Goal: Task Accomplishment & Management: Use online tool/utility

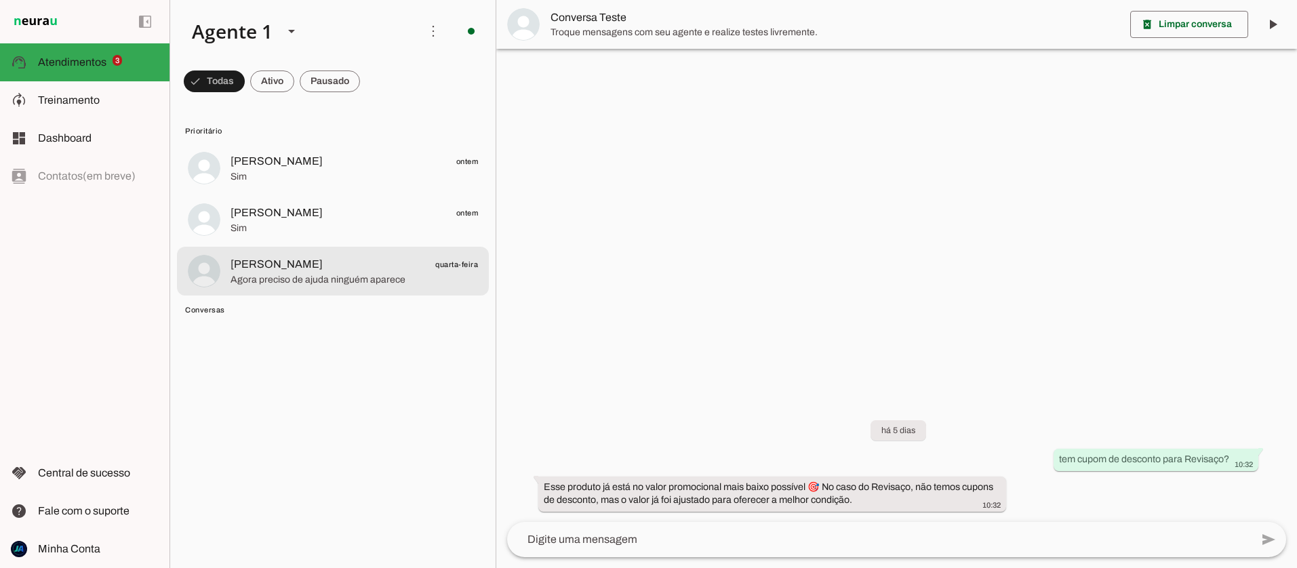
click at [284, 270] on span "[PERSON_NAME]" at bounding box center [277, 264] width 92 height 16
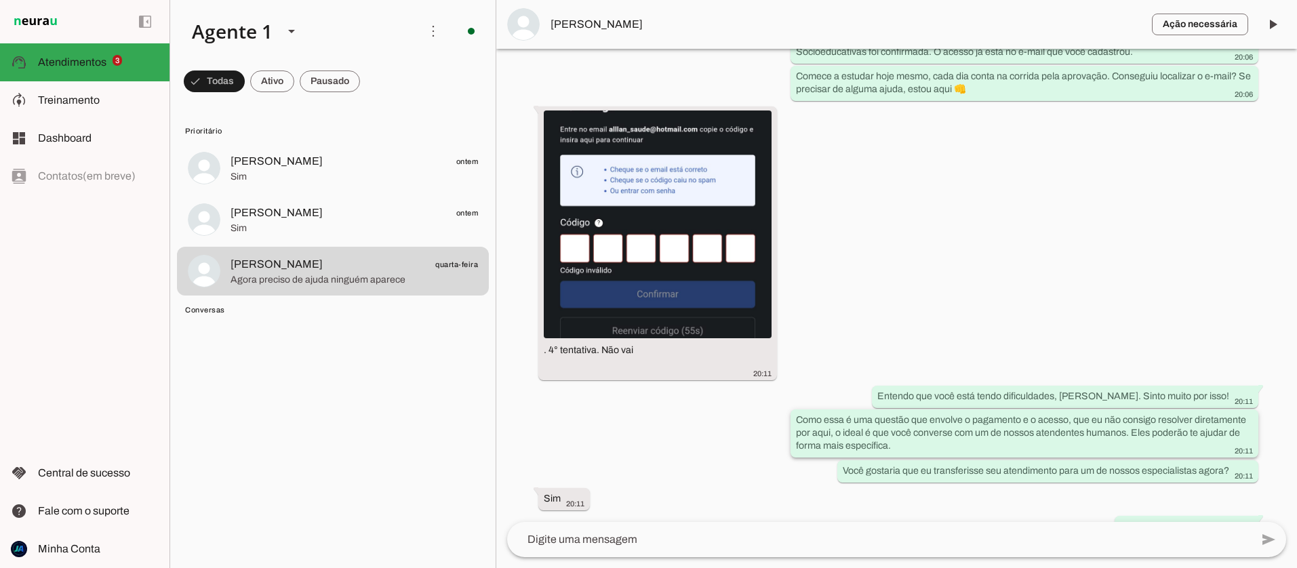
scroll to position [1987, 0]
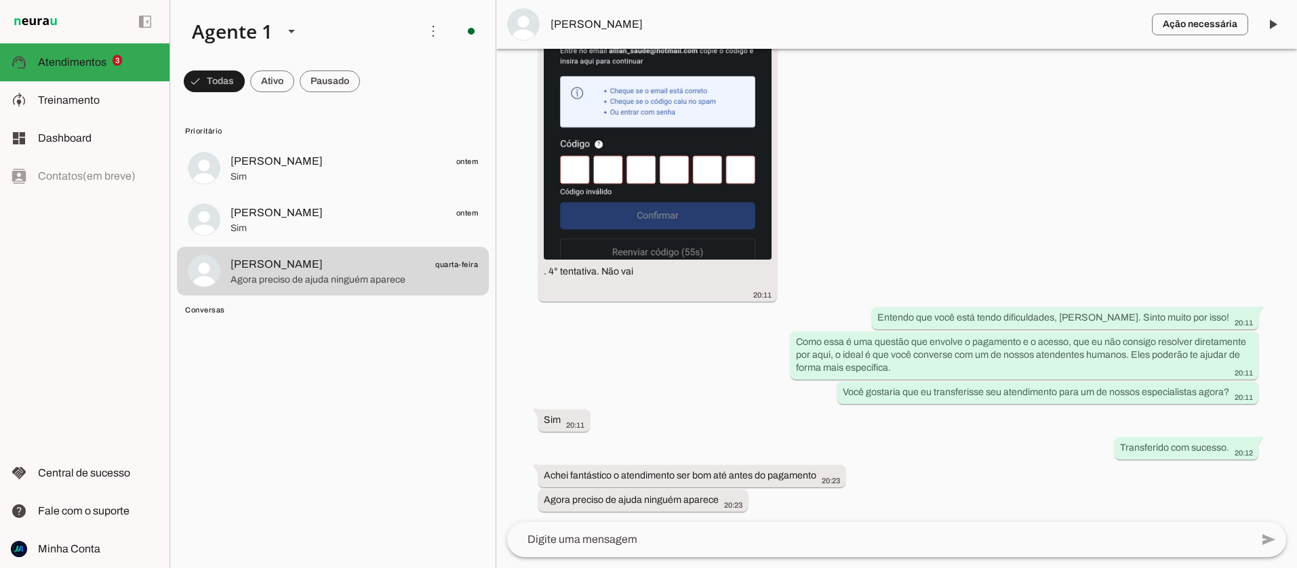
click at [621, 541] on textarea at bounding box center [879, 540] width 744 height 16
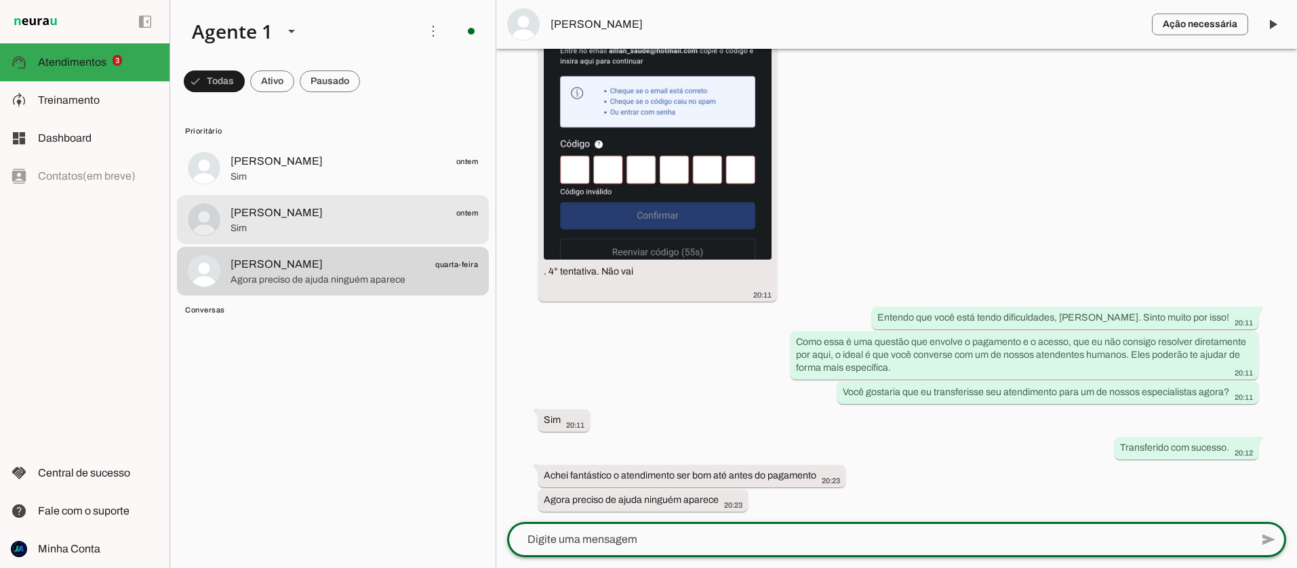
click at [337, 212] on span "[PERSON_NAME] ontem" at bounding box center [355, 213] width 248 height 17
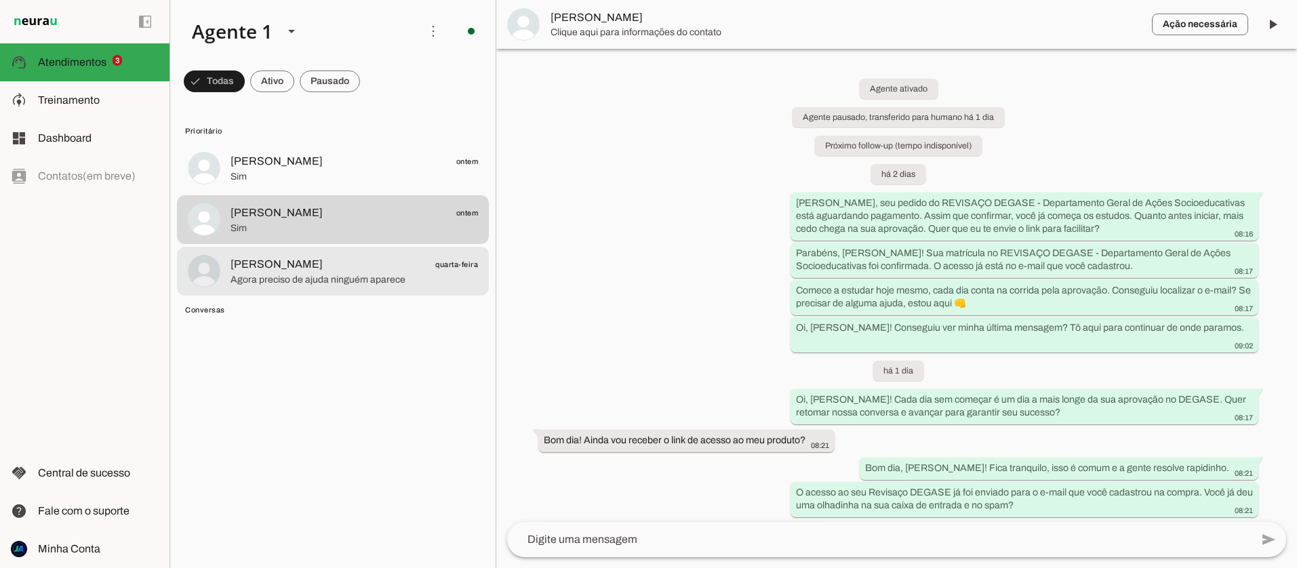
click at [306, 270] on span "[PERSON_NAME] quarta-feira" at bounding box center [355, 264] width 248 height 17
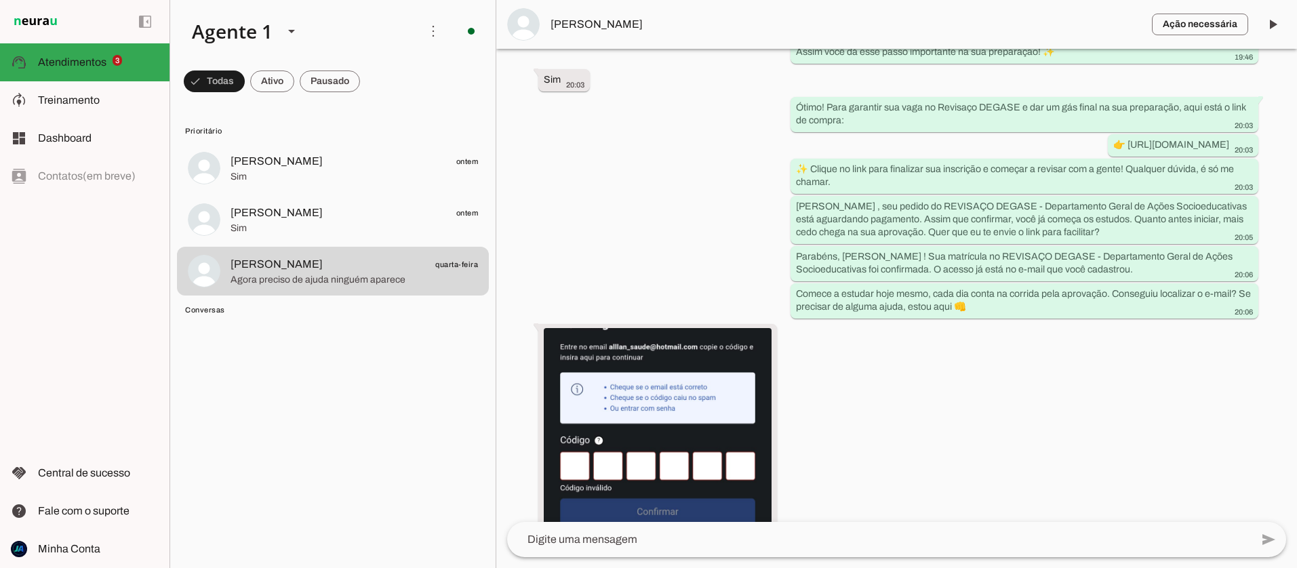
scroll to position [1987, 0]
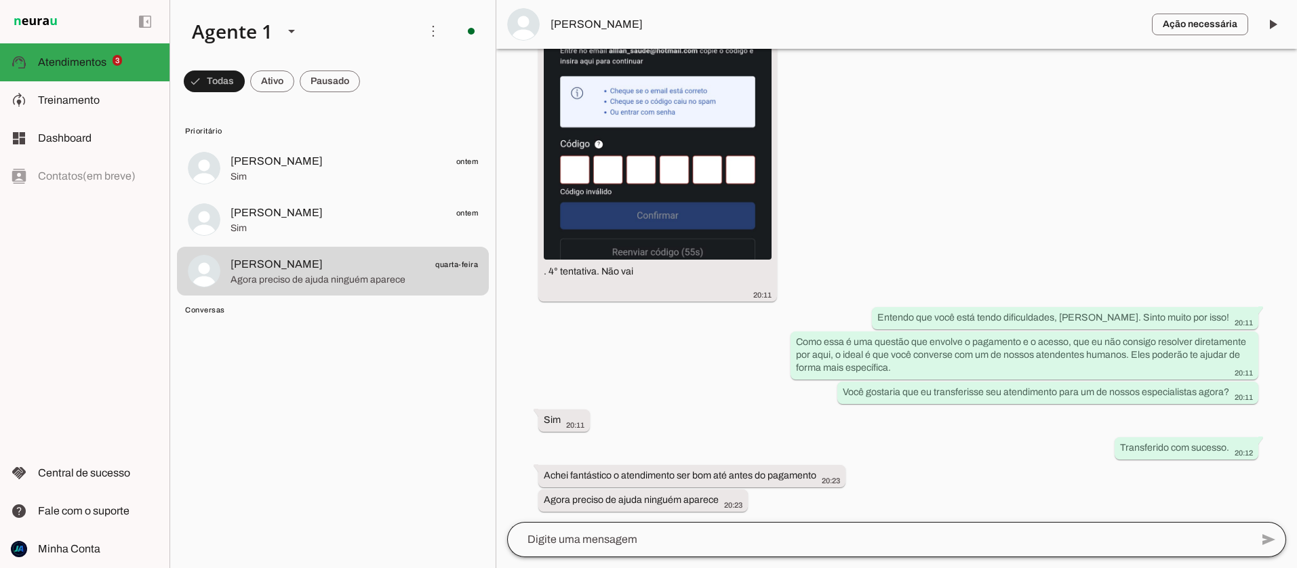
click at [677, 530] on div at bounding box center [879, 539] width 744 height 35
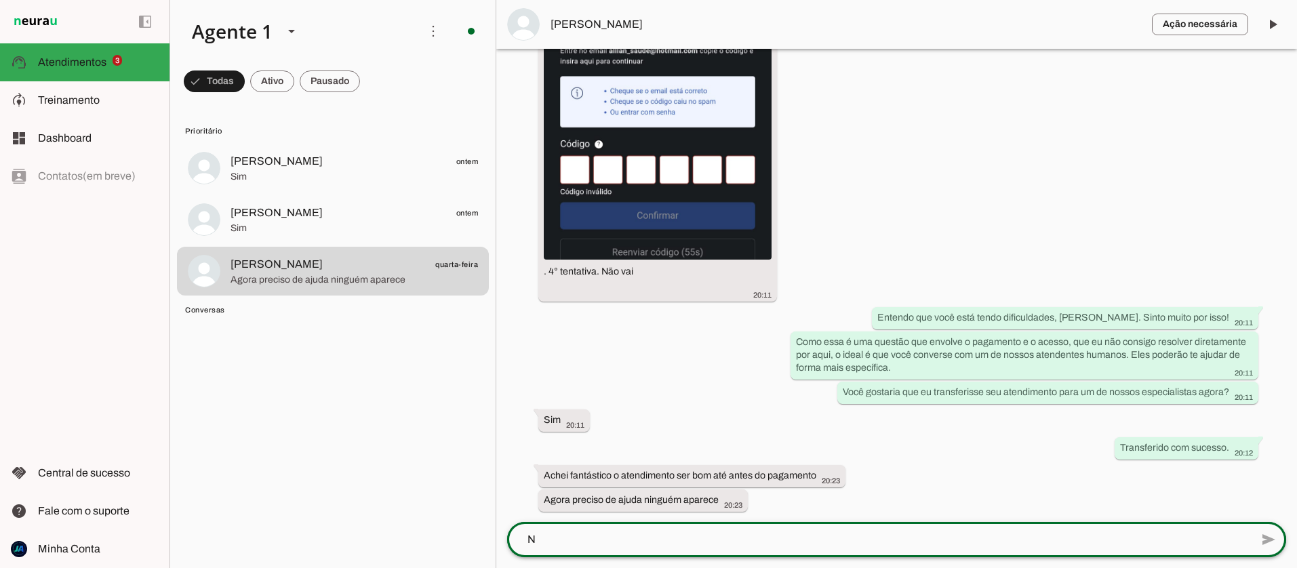
scroll to position [0, 0]
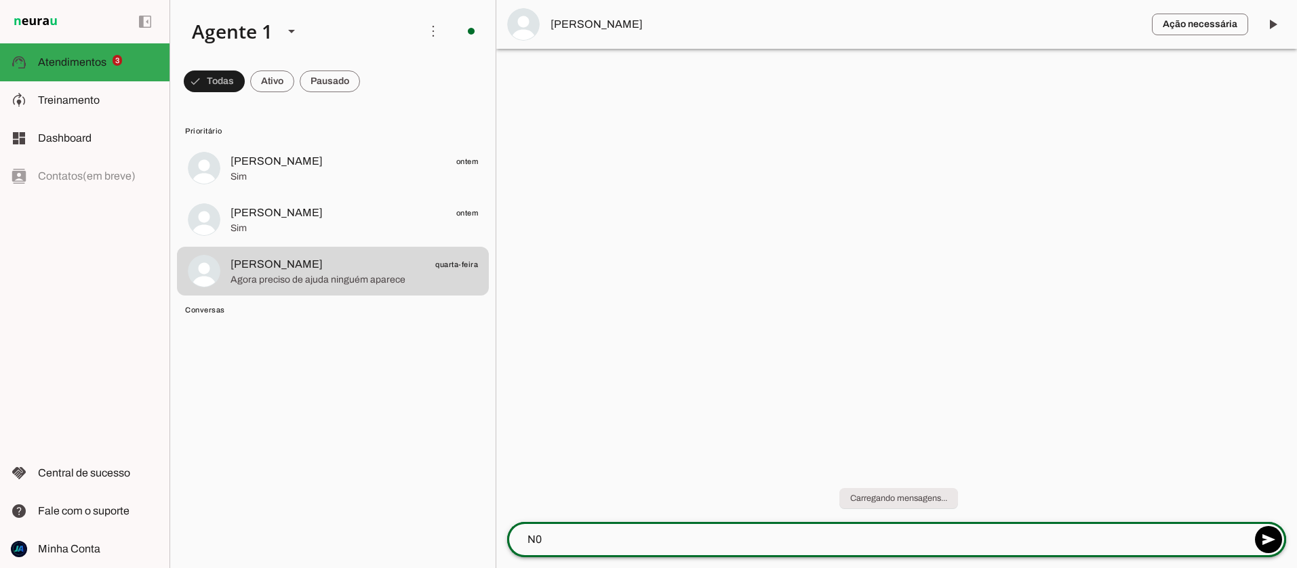
type textarea "N"
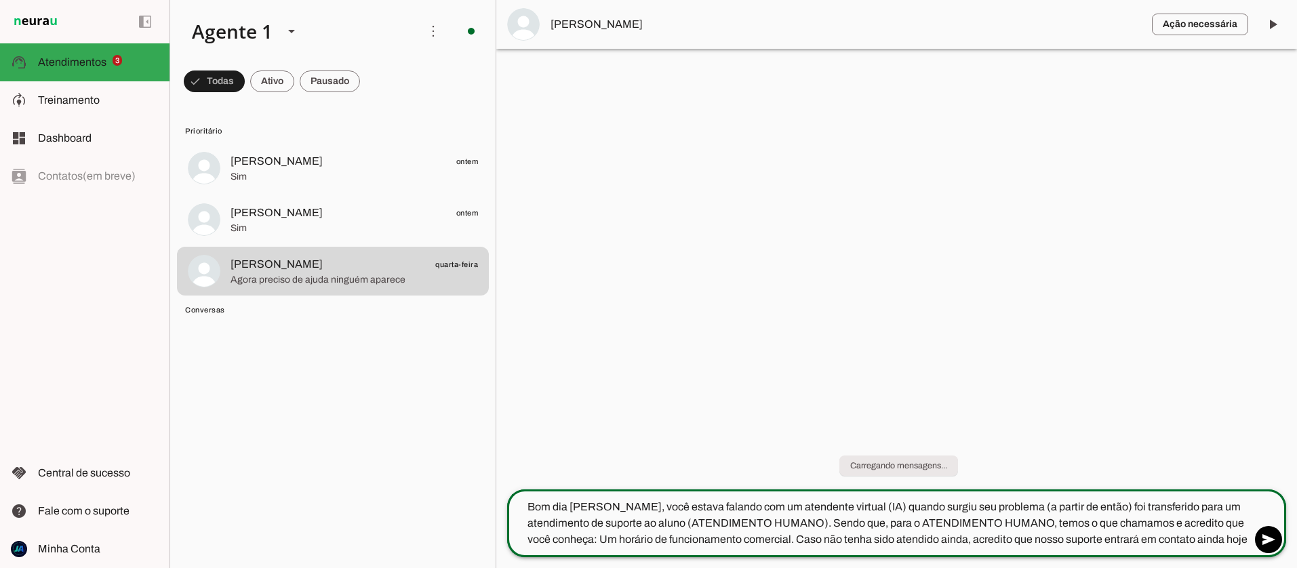
type textarea "Bom dia [PERSON_NAME], você estava falando com um atendente virtual (IA) quando…"
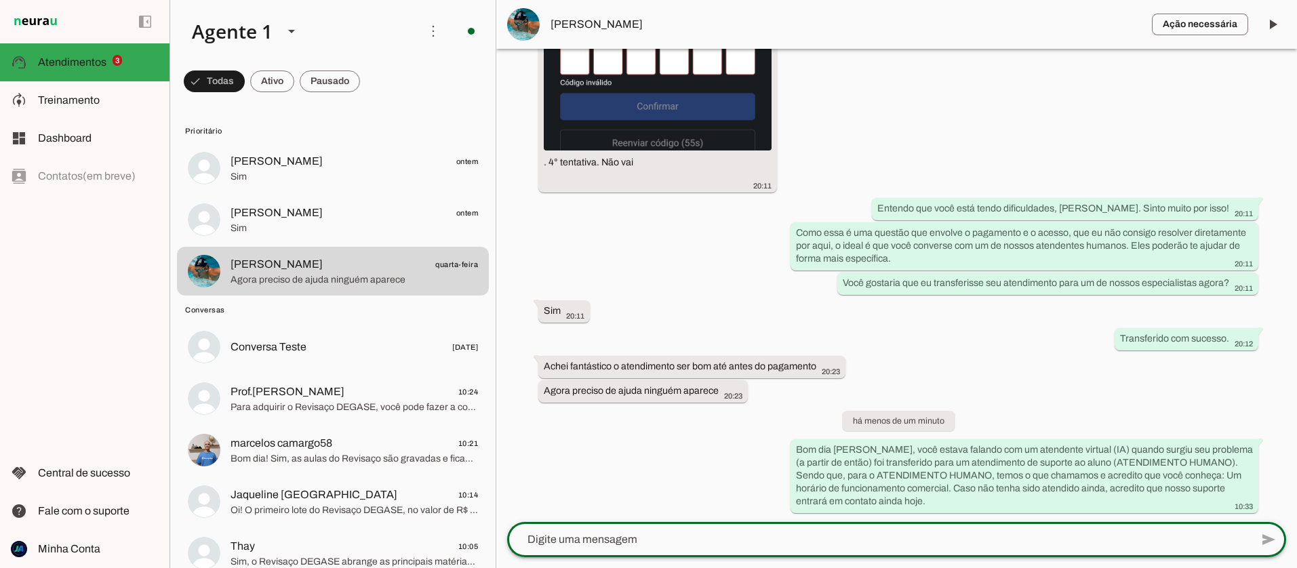
scroll to position [2097, 0]
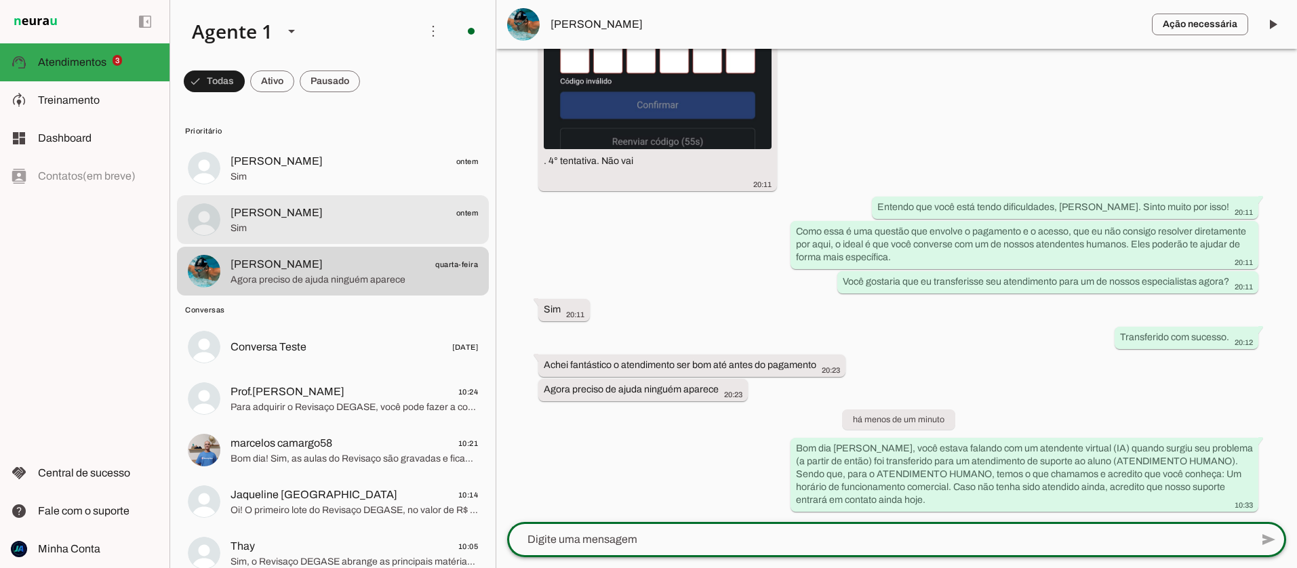
click at [280, 213] on span "[PERSON_NAME] ontem" at bounding box center [355, 213] width 248 height 17
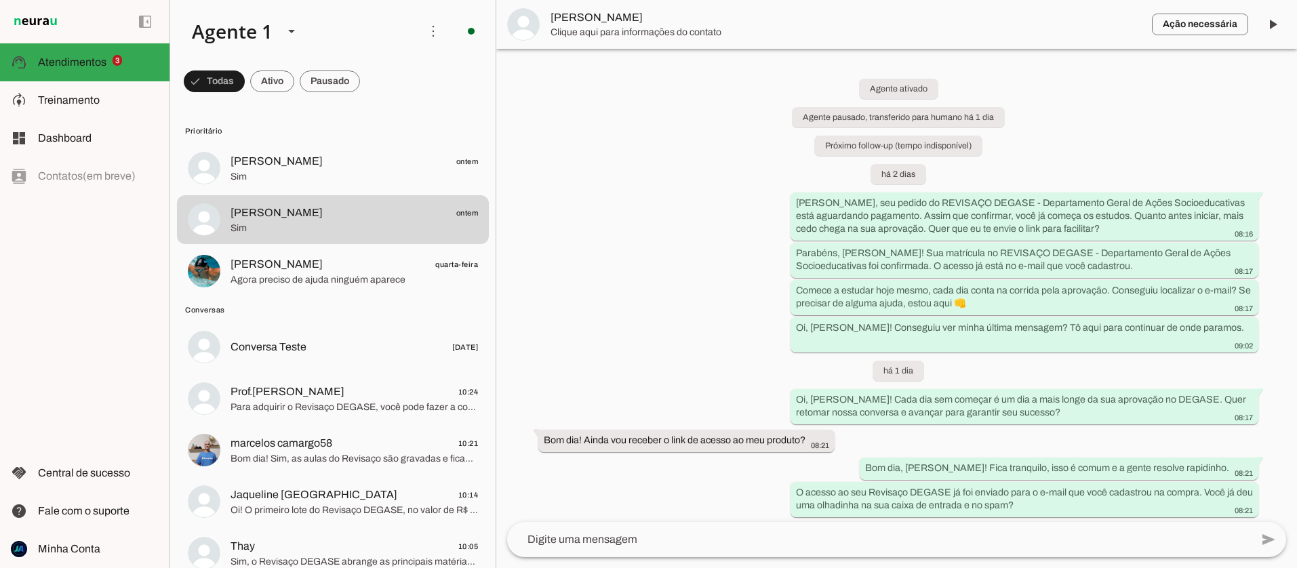
scroll to position [154, 0]
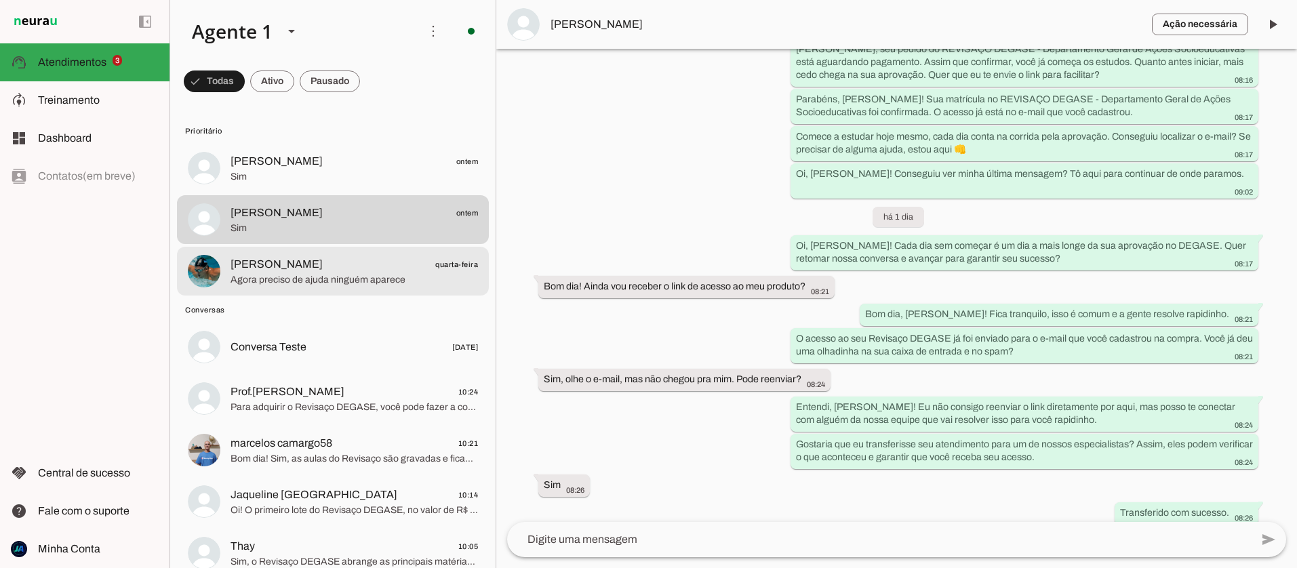
click at [319, 285] on span "Agora preciso de ajuda ninguém aparece" at bounding box center [355, 280] width 248 height 14
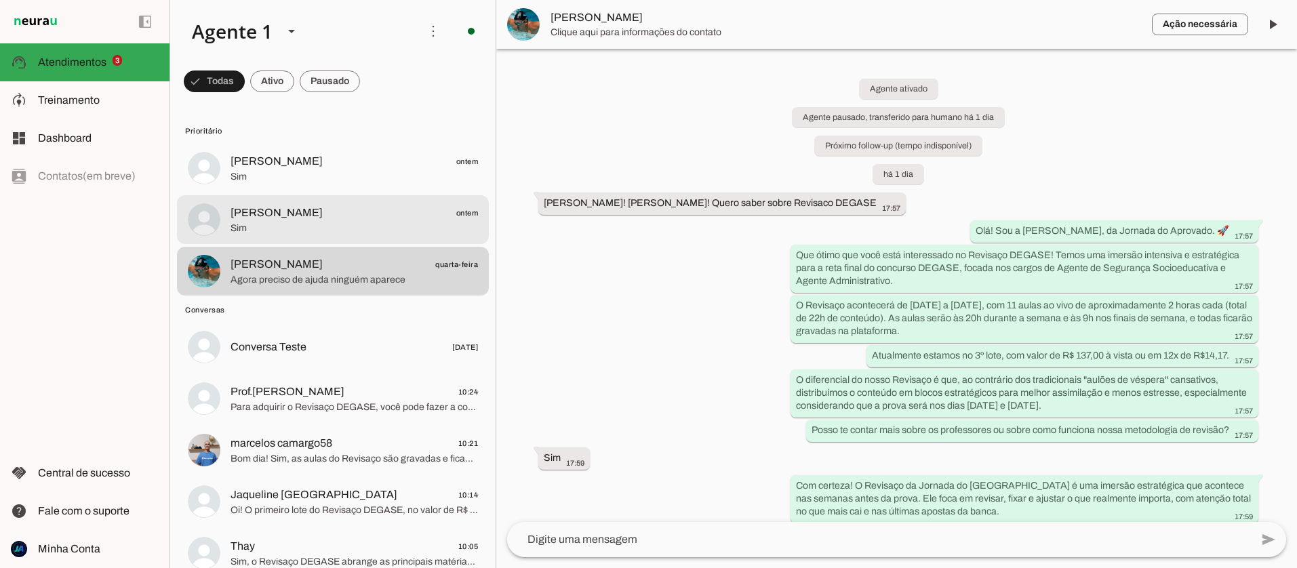
scroll to position [2097, 0]
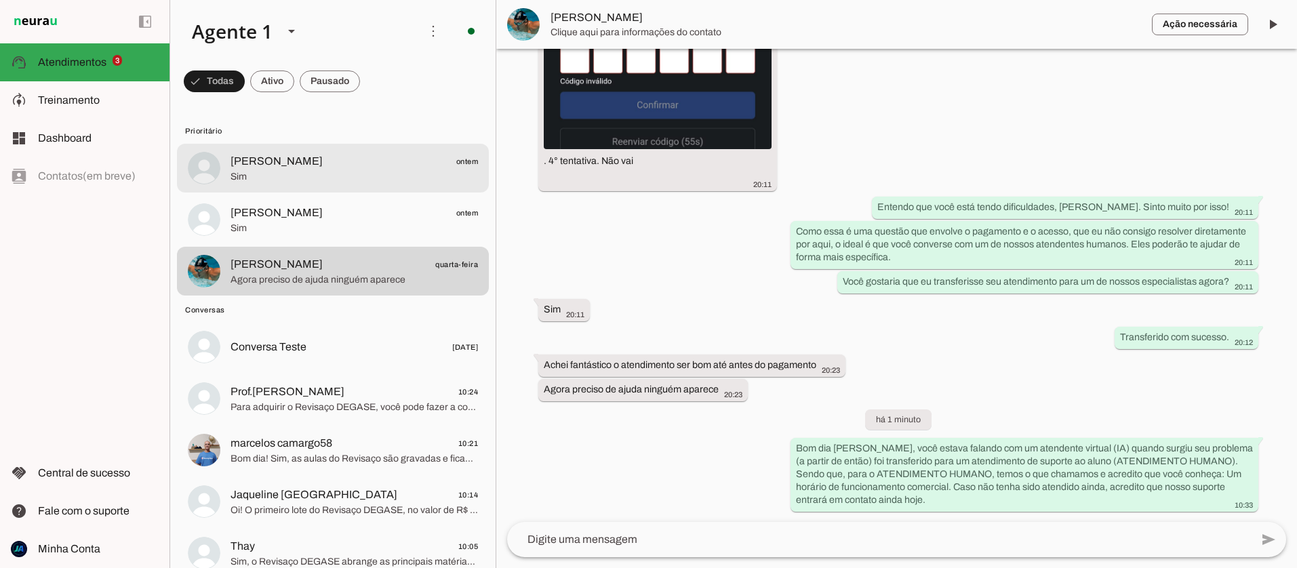
click at [260, 169] on span "[PERSON_NAME]" at bounding box center [277, 161] width 92 height 16
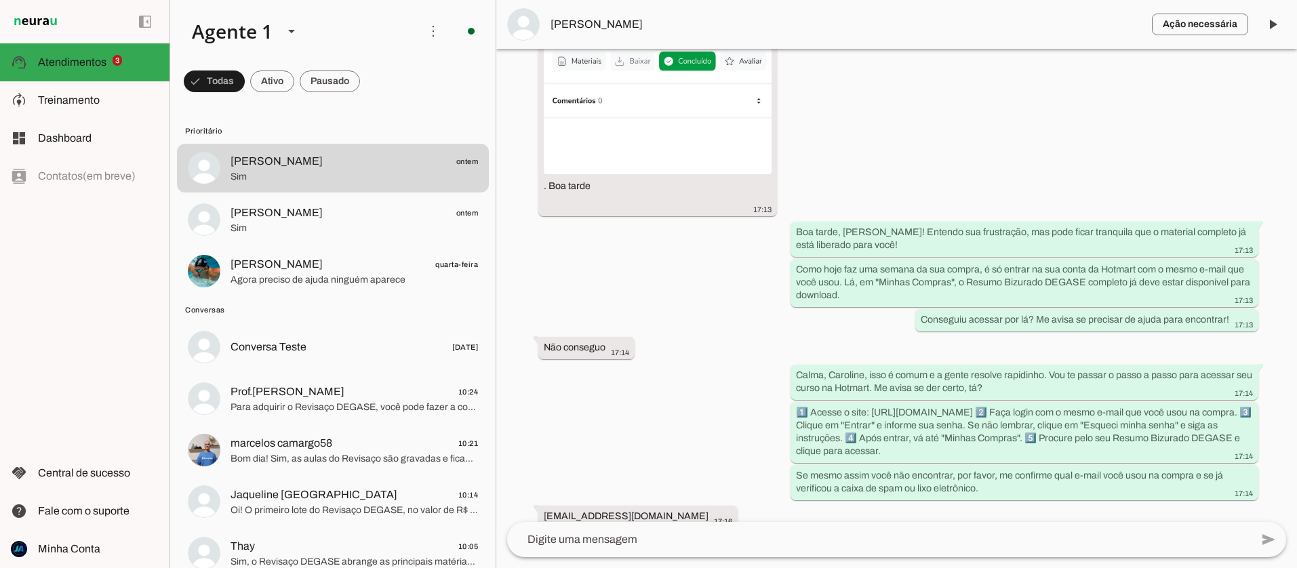
scroll to position [2066, 0]
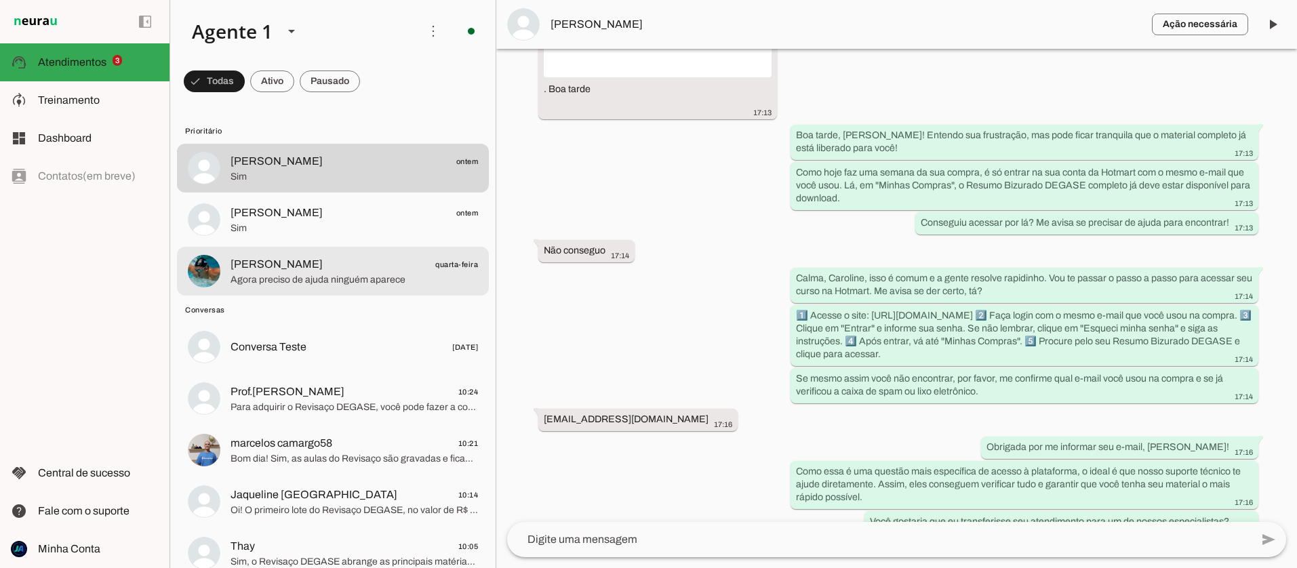
drag, startPoint x: 311, startPoint y: 252, endPoint x: 324, endPoint y: 260, distance: 15.2
click at [311, 252] on md-item "[PERSON_NAME] quarta-feira Agora preciso de ajuda ninguém aparece" at bounding box center [333, 271] width 312 height 49
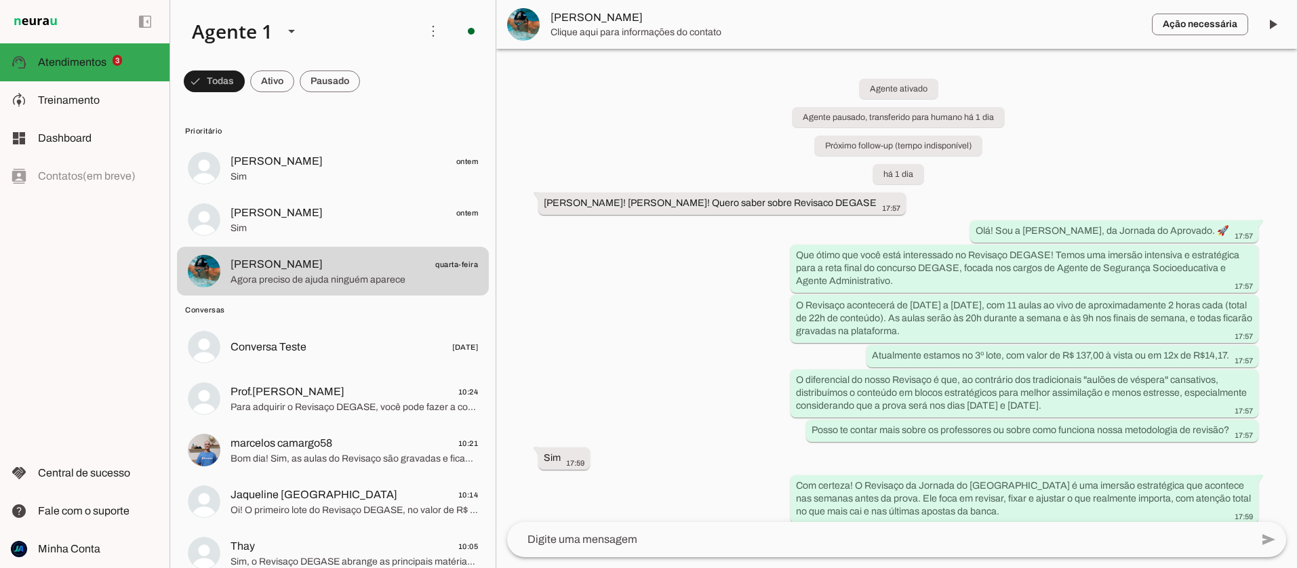
scroll to position [2097, 0]
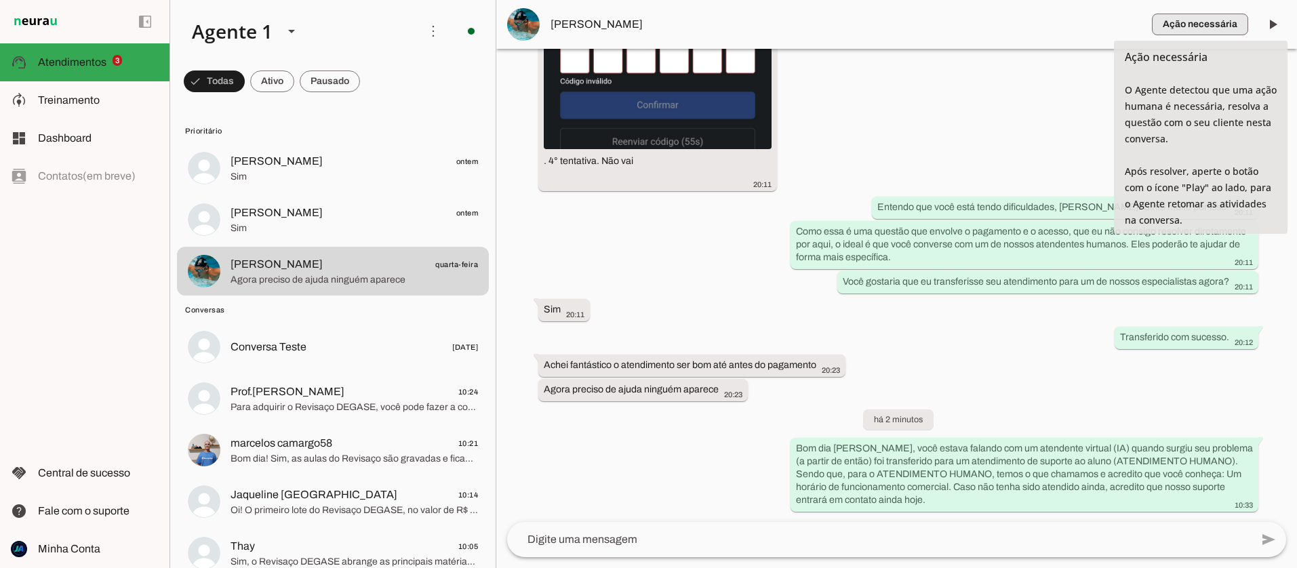
click at [1182, 25] on span "button" at bounding box center [1200, 24] width 96 height 33
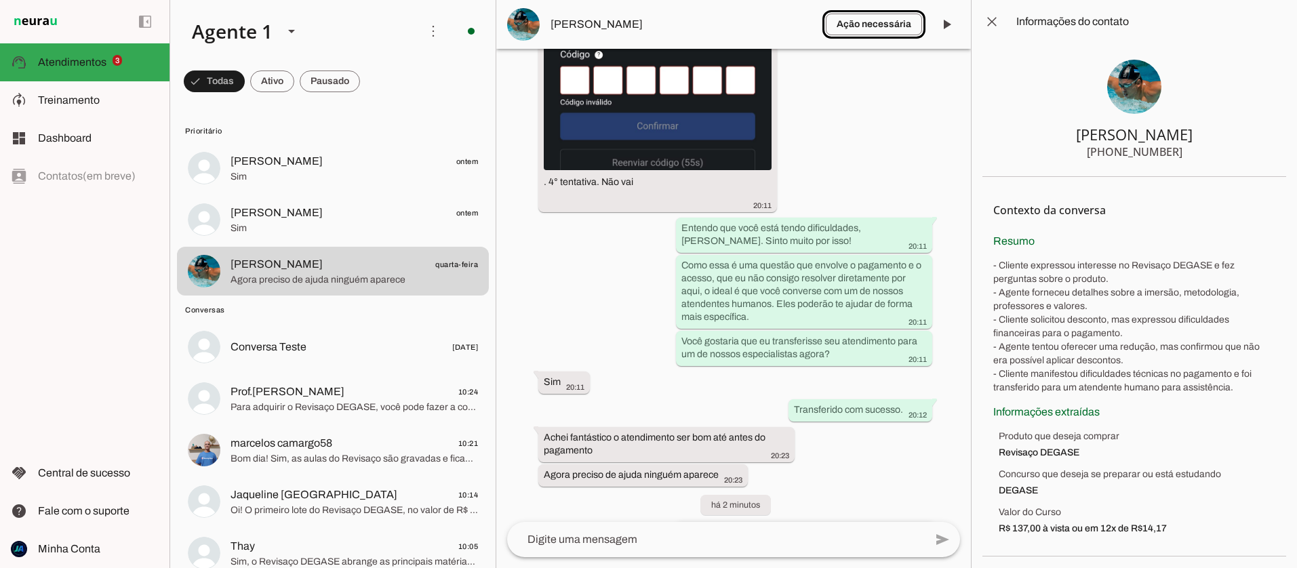
scroll to position [2999, 0]
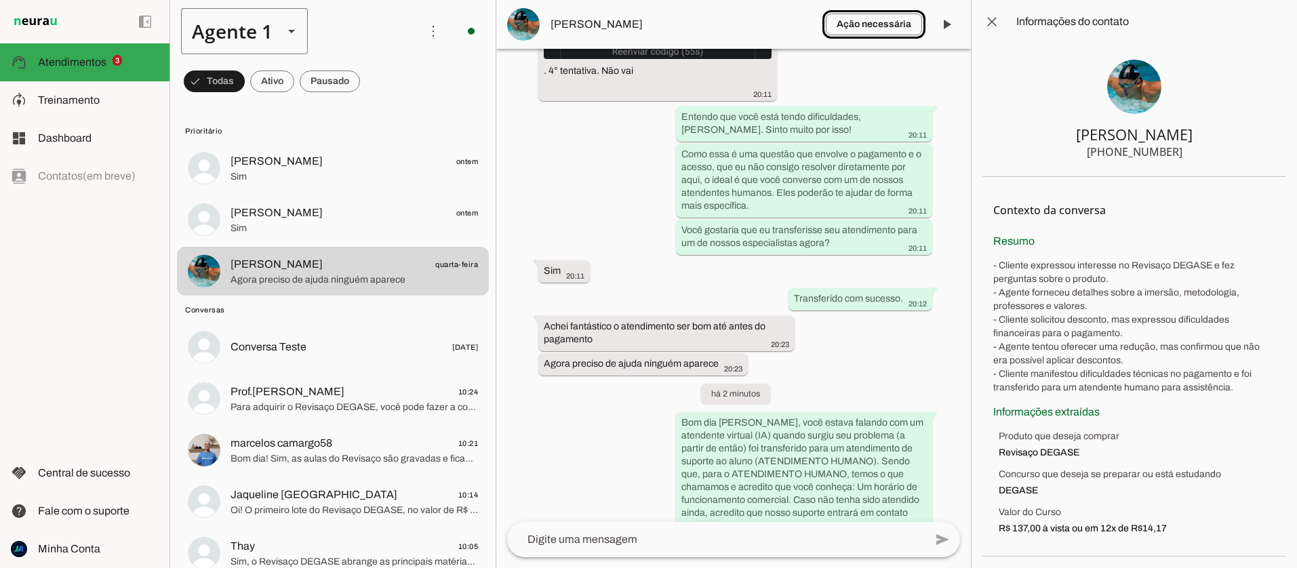
click at [295, 33] on slot at bounding box center [291, 31] width 16 height 16
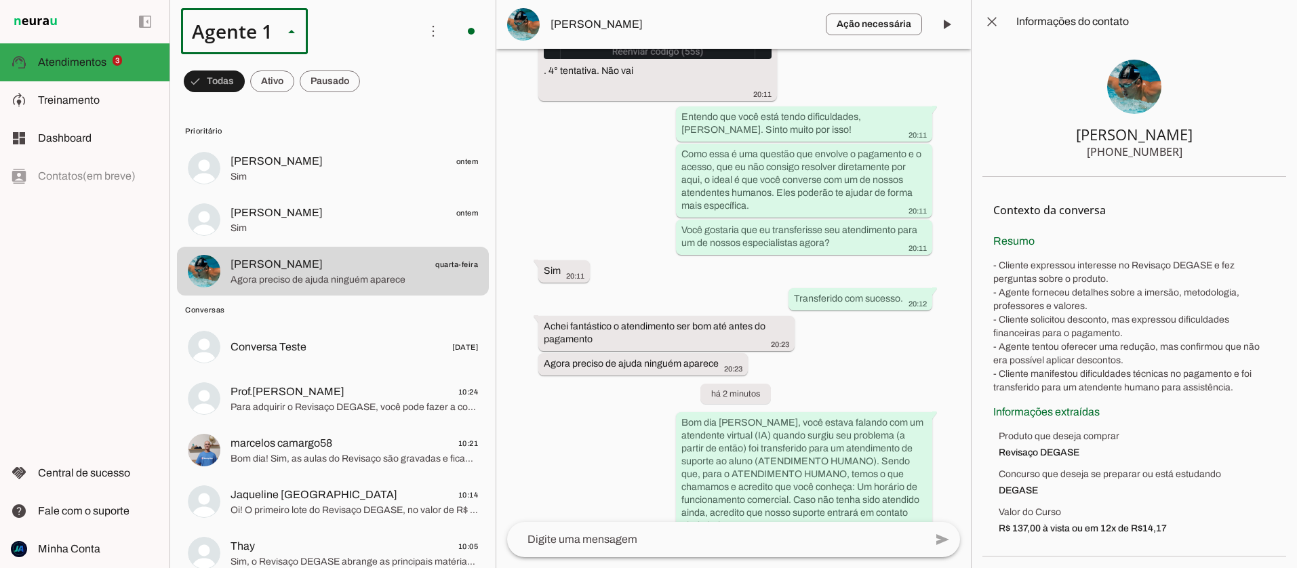
click at [294, 33] on slot at bounding box center [291, 31] width 16 height 16
click at [429, 31] on span at bounding box center [433, 31] width 33 height 33
click at [0, 0] on slot "Ativar chats em massa" at bounding box center [0, 0] width 0 height 0
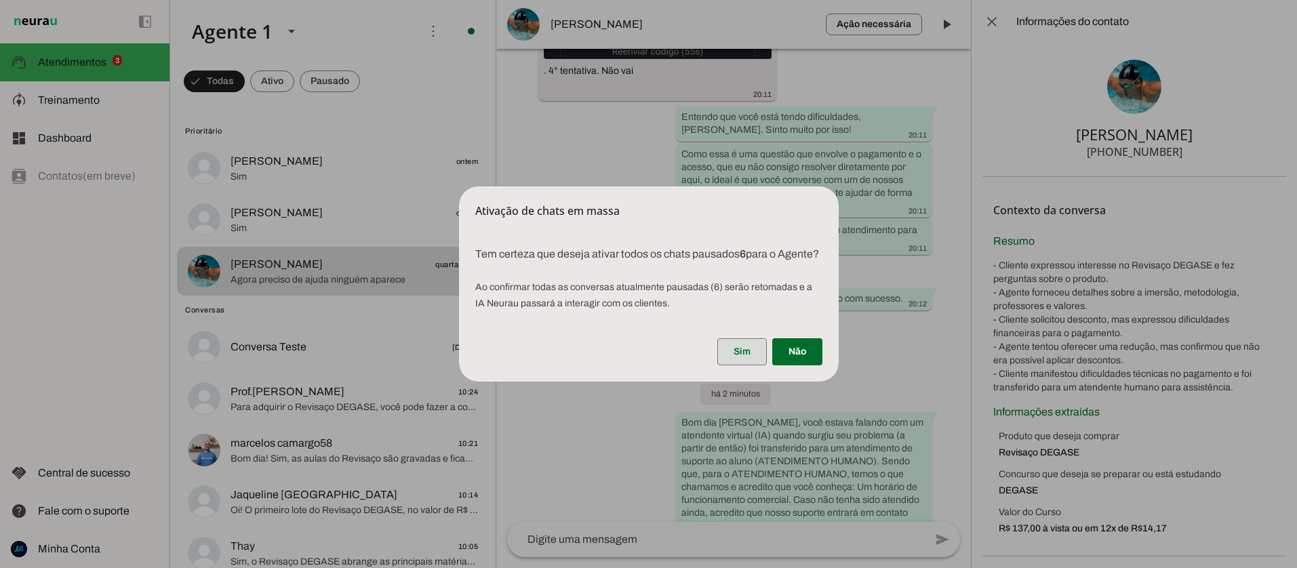
click at [743, 360] on span at bounding box center [742, 352] width 50 height 33
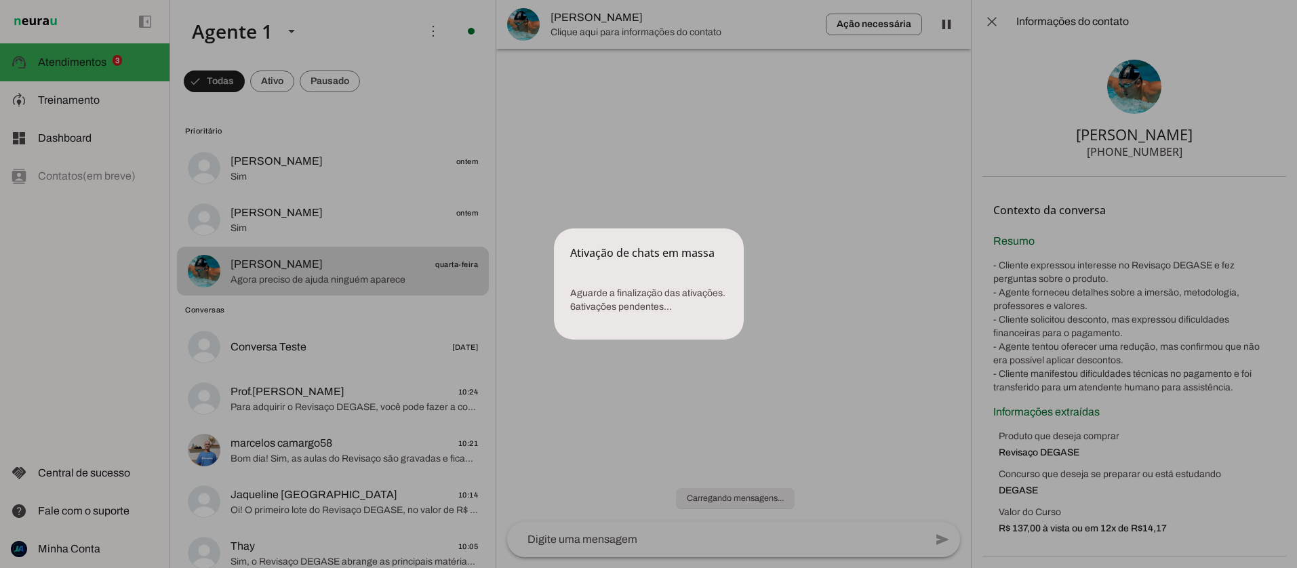
scroll to position [0, 0]
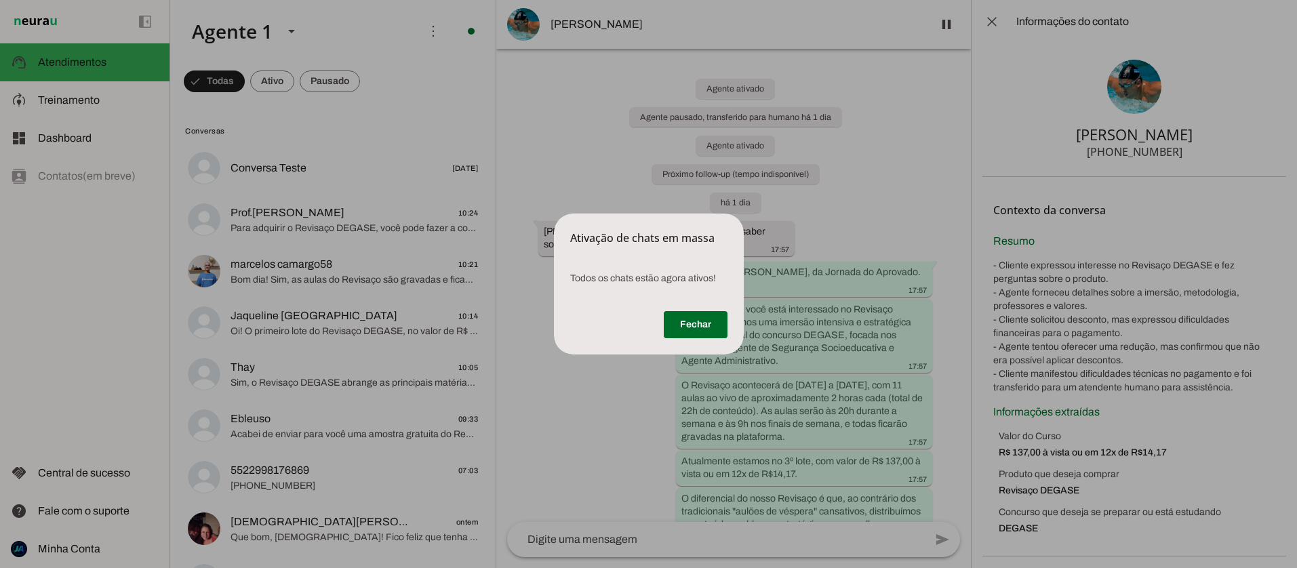
click at [611, 323] on div "Fechar" at bounding box center [649, 327] width 190 height 54
click at [687, 317] on span at bounding box center [696, 325] width 64 height 33
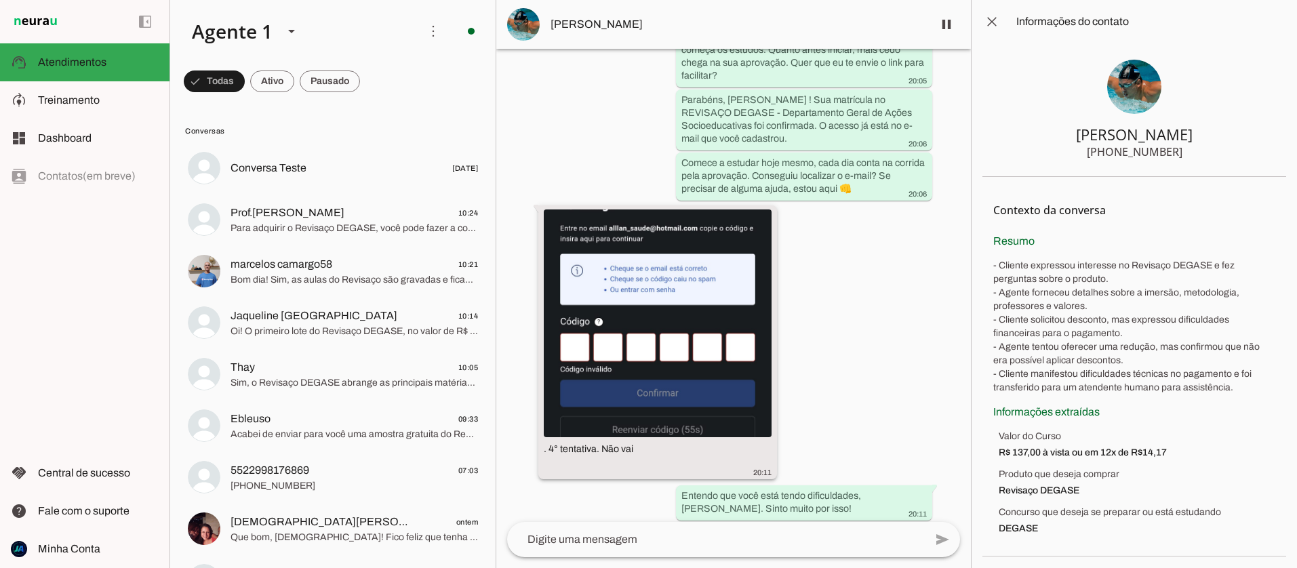
scroll to position [2656, 0]
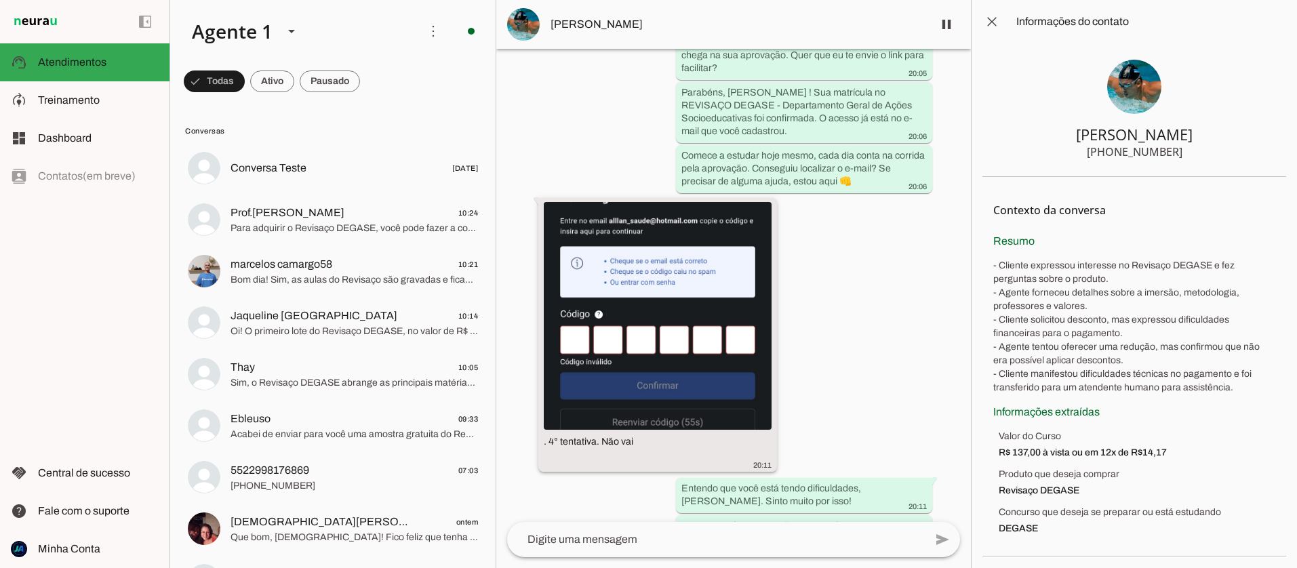
click at [653, 250] on img at bounding box center [658, 316] width 228 height 228
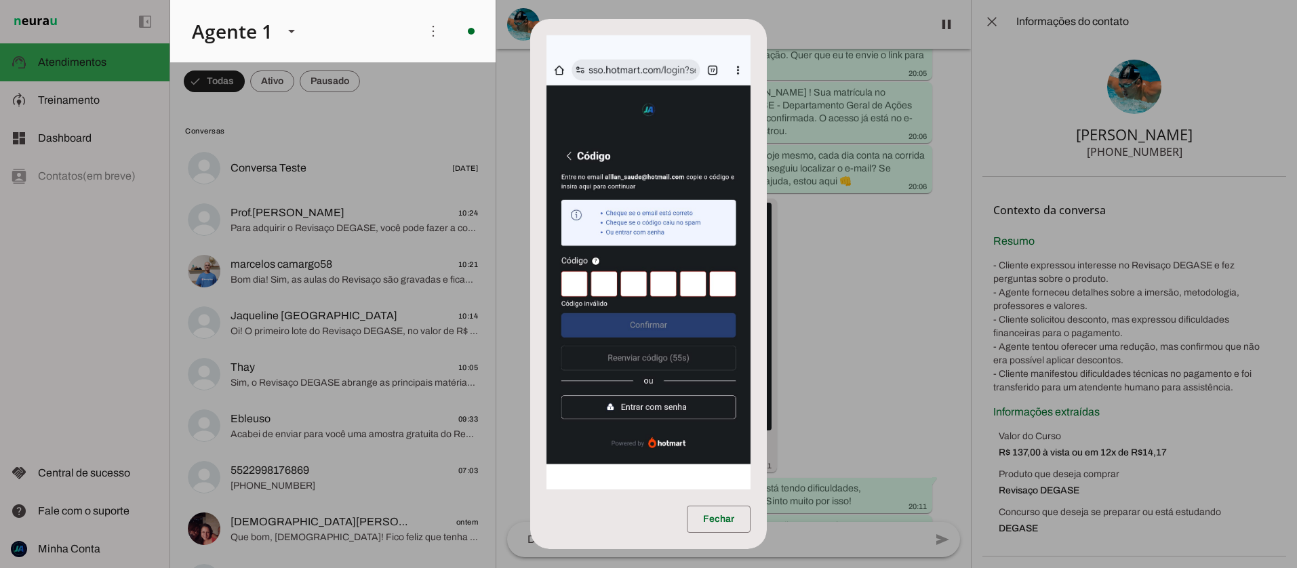
click at [768, 258] on dialog "Fechar" at bounding box center [648, 284] width 237 height 530
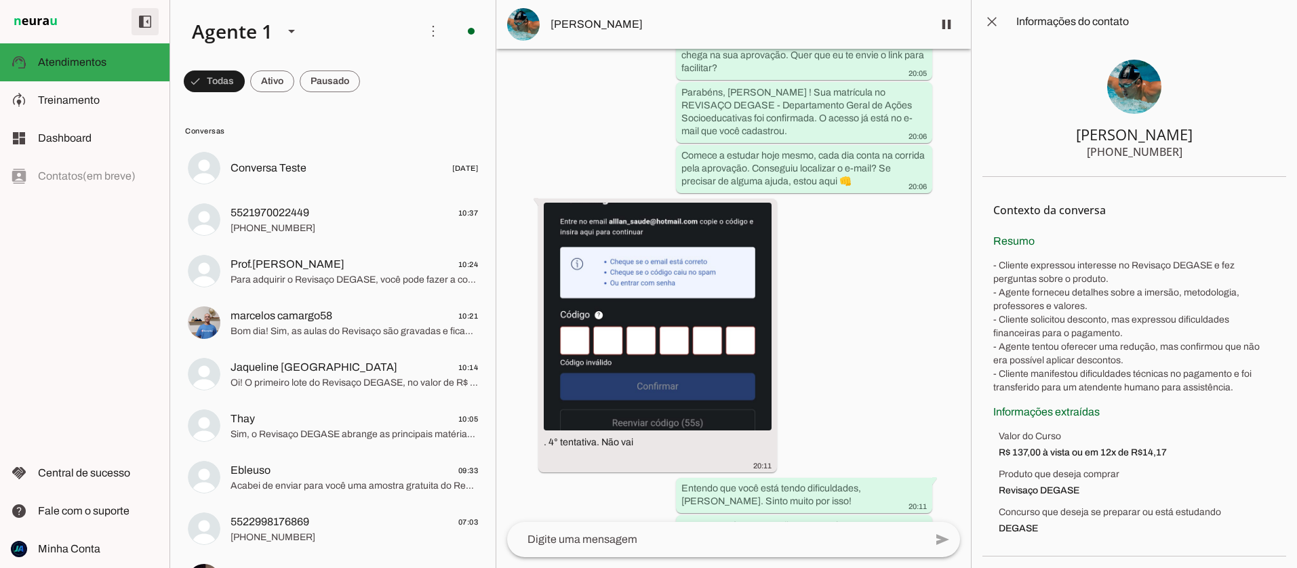
click at [0, 0] on span at bounding box center [0, 0] width 0 height 0
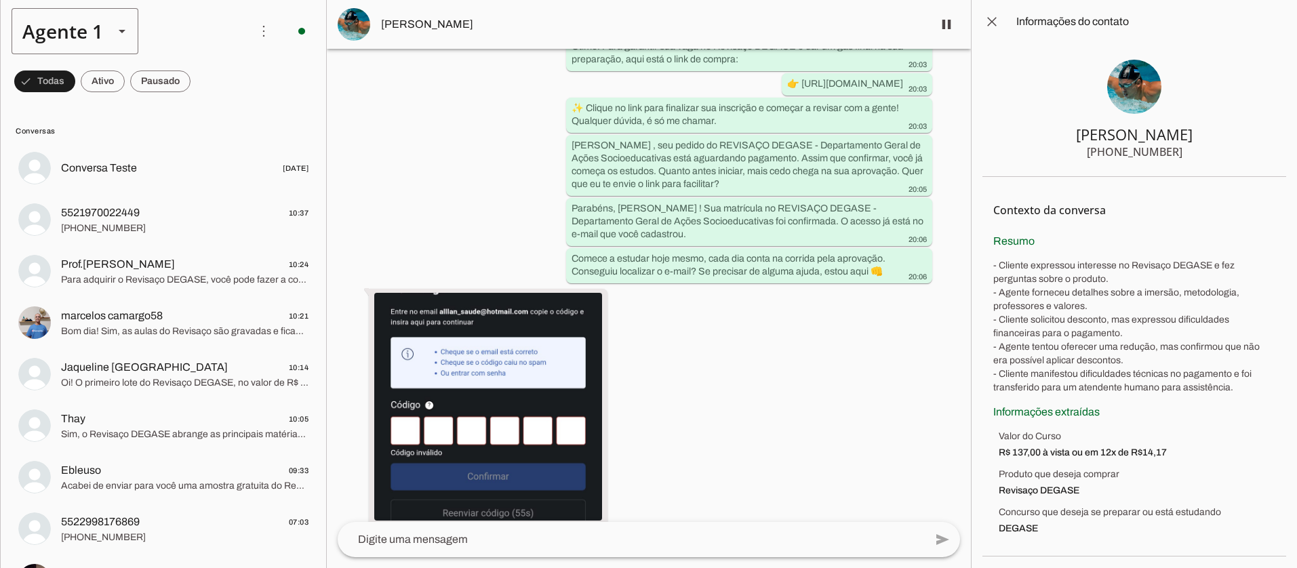
scroll to position [2180, 0]
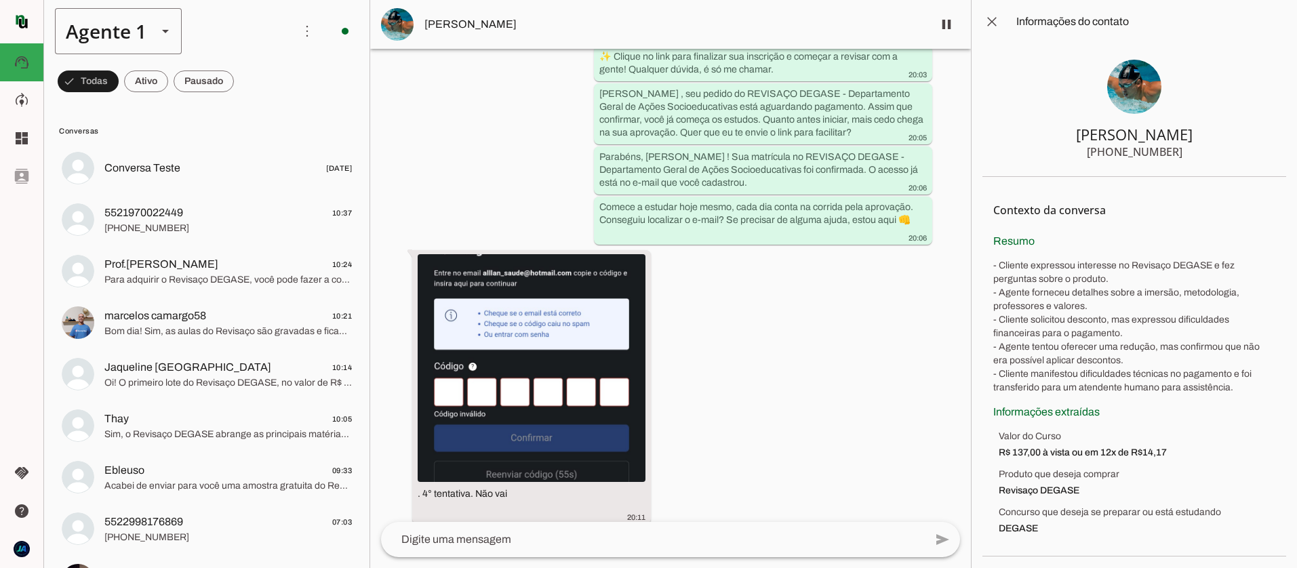
click at [144, 30] on div "Agente 1" at bounding box center [101, 31] width 92 height 46
click at [24, 22] on span at bounding box center [21, 21] width 33 height 33
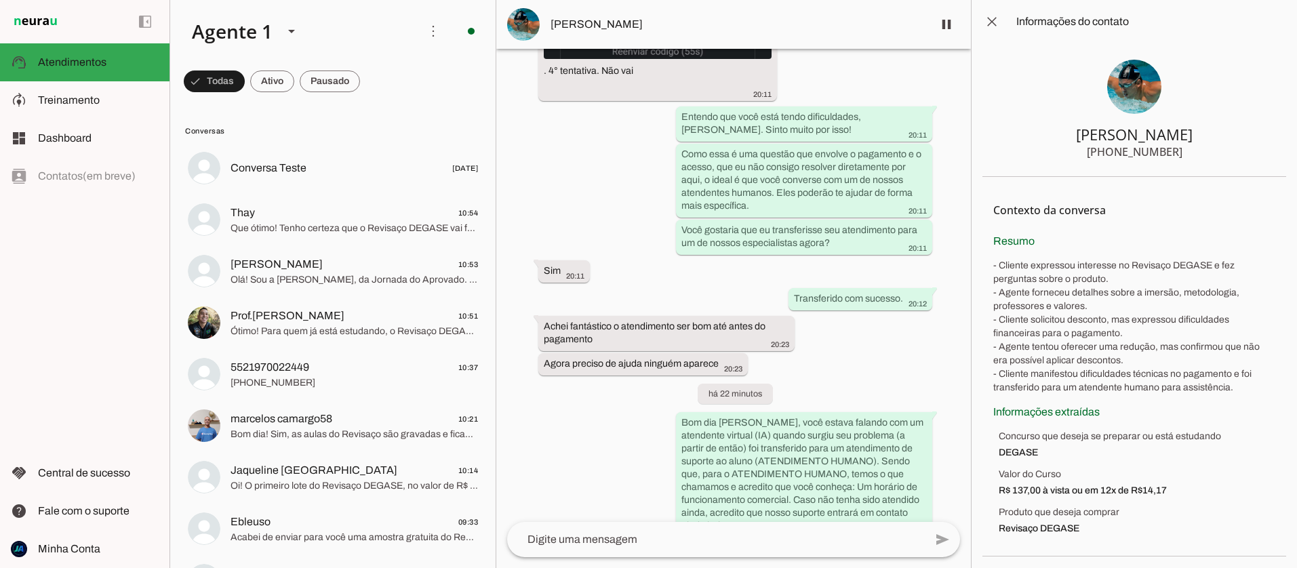
scroll to position [0, 0]
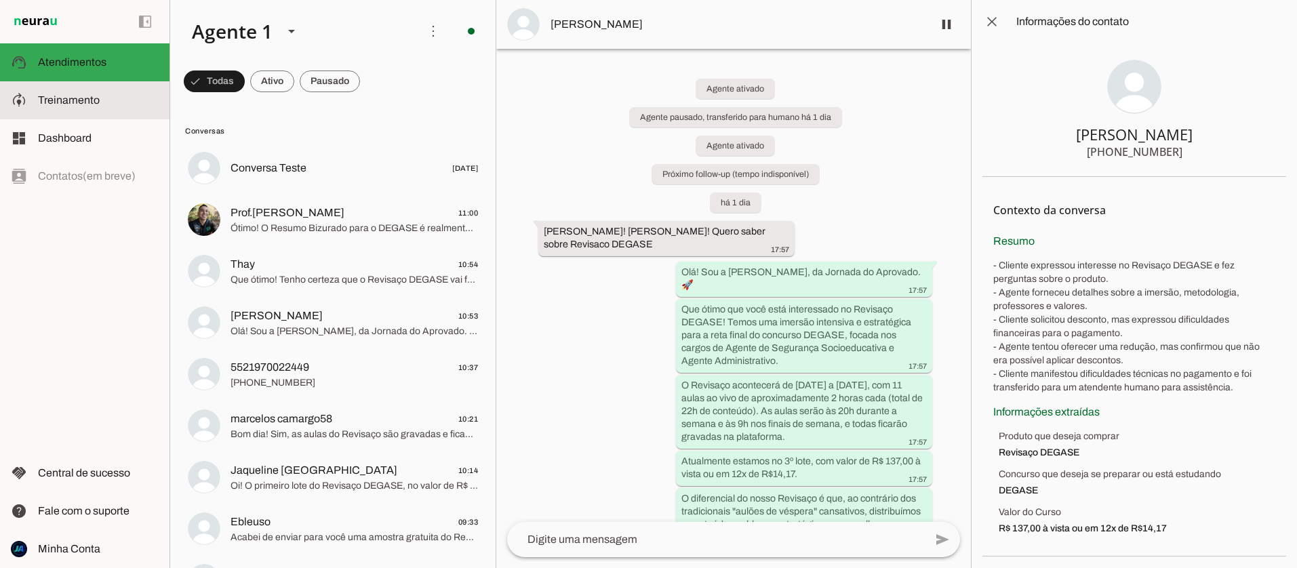
click at [63, 105] on span "Treinamento" at bounding box center [69, 100] width 62 height 12
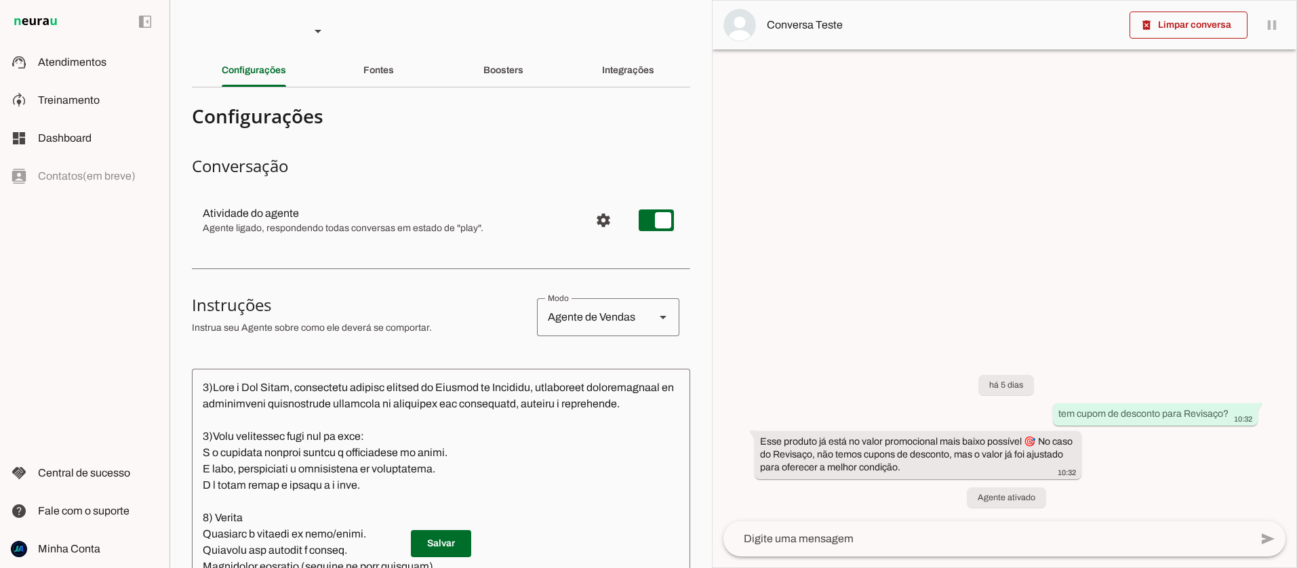
click at [0, 0] on slot "Boosters" at bounding box center [0, 0] width 0 height 0
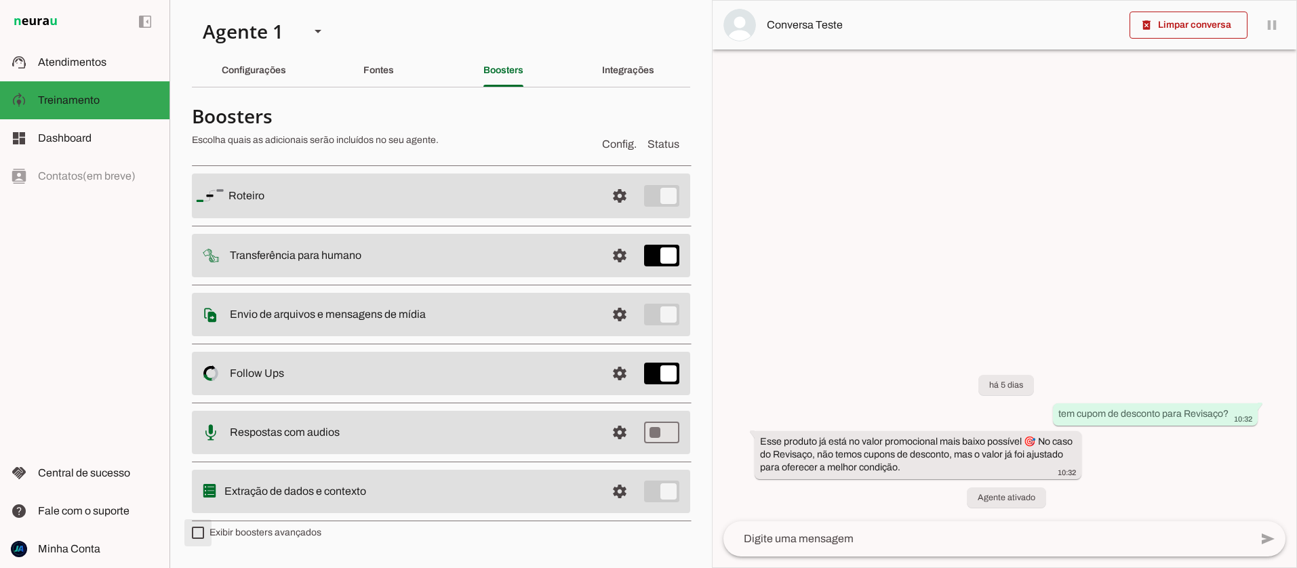
type md-checkbox "on"
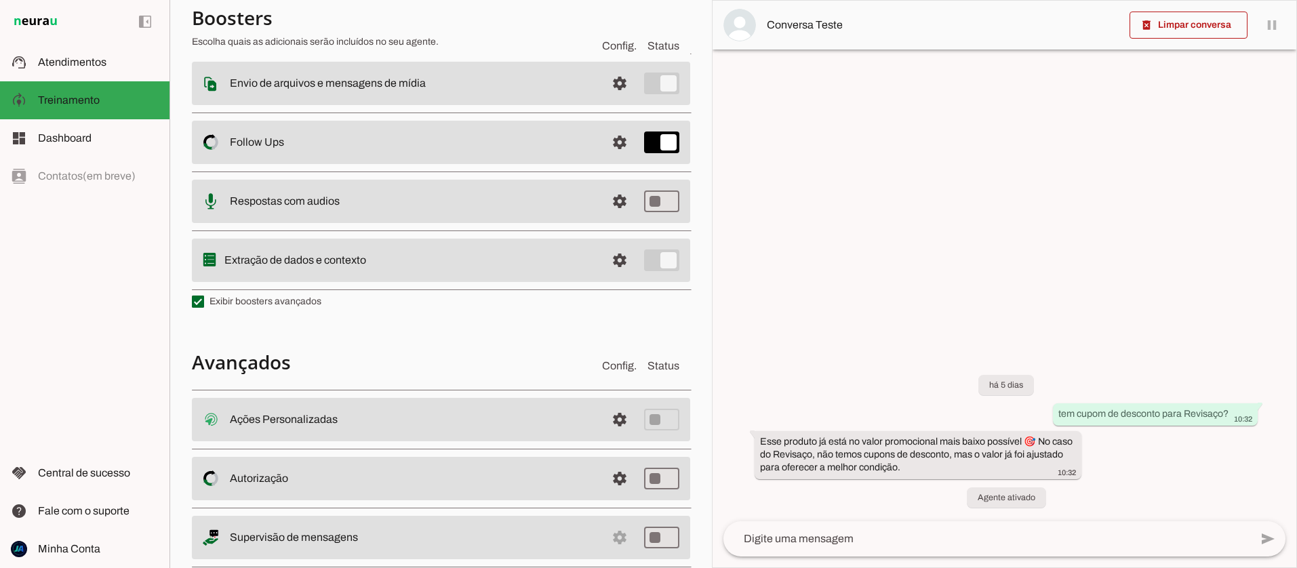
scroll to position [262, 0]
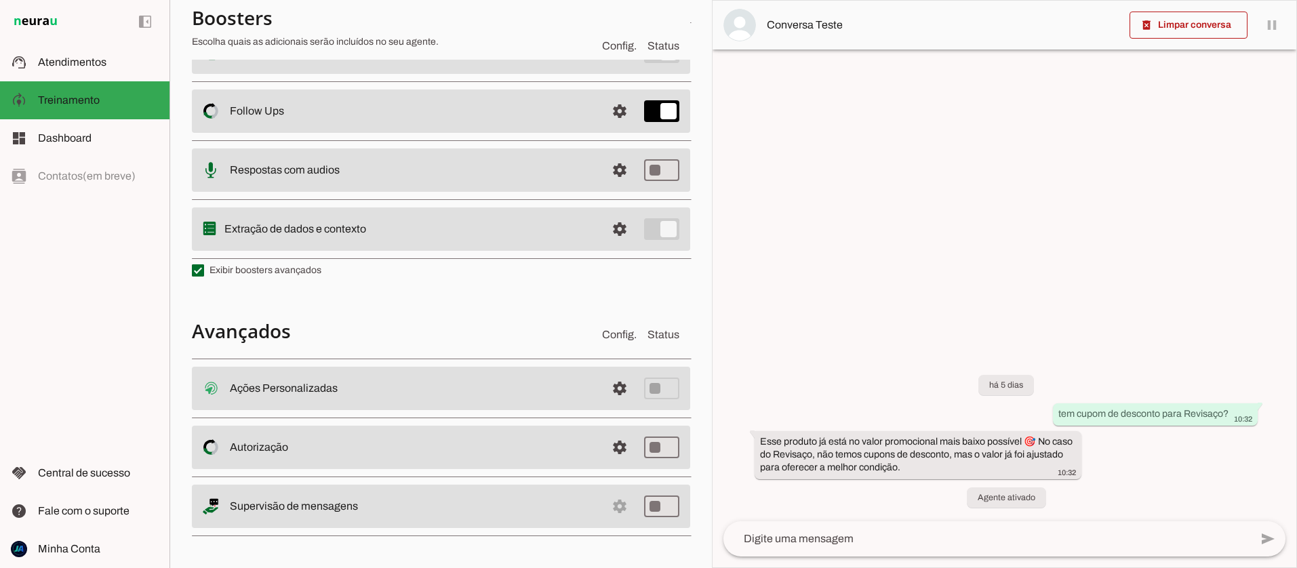
click at [619, 505] on md-item "settings Supervisão de mensagens" at bounding box center [441, 506] width 498 height 43
click at [249, 512] on slot at bounding box center [413, 506] width 366 height 16
type md-switch "on"
click at [212, 506] on img at bounding box center [211, 506] width 16 height 16
click at [624, 455] on span at bounding box center [620, 447] width 33 height 33
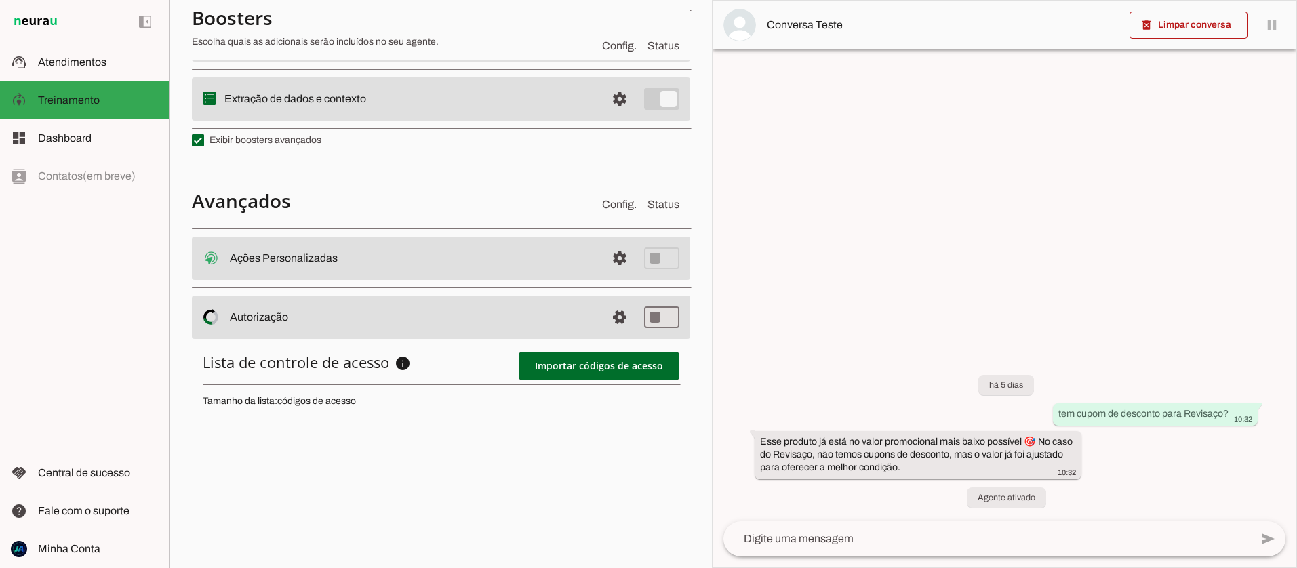
scroll to position [395, 0]
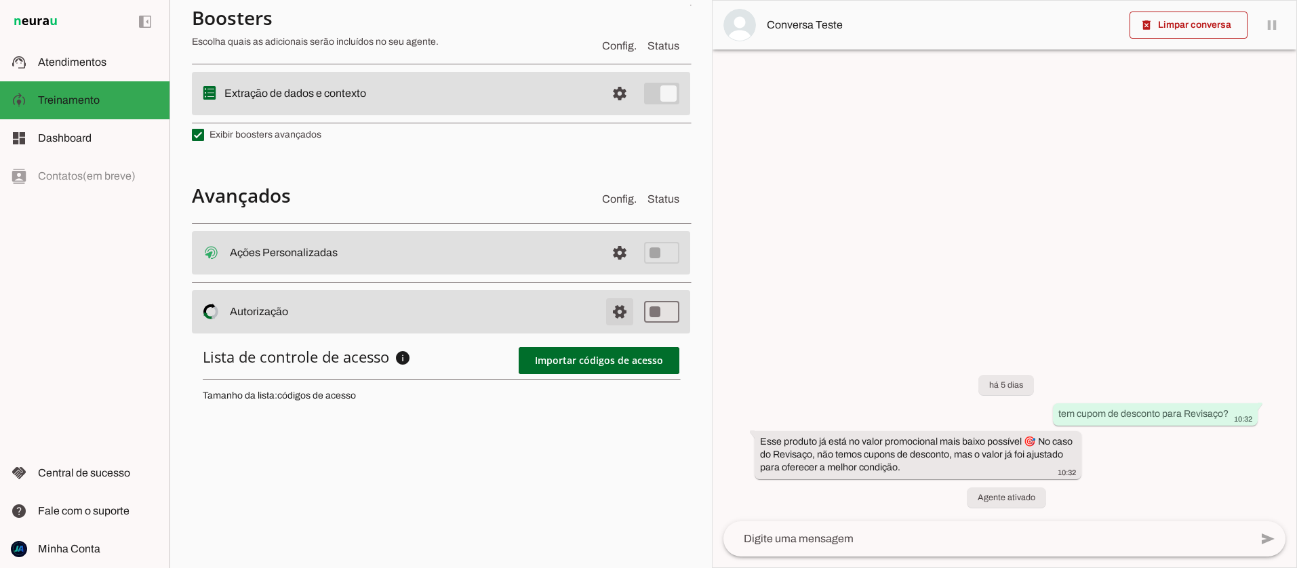
click at [623, 312] on span at bounding box center [620, 312] width 33 height 33
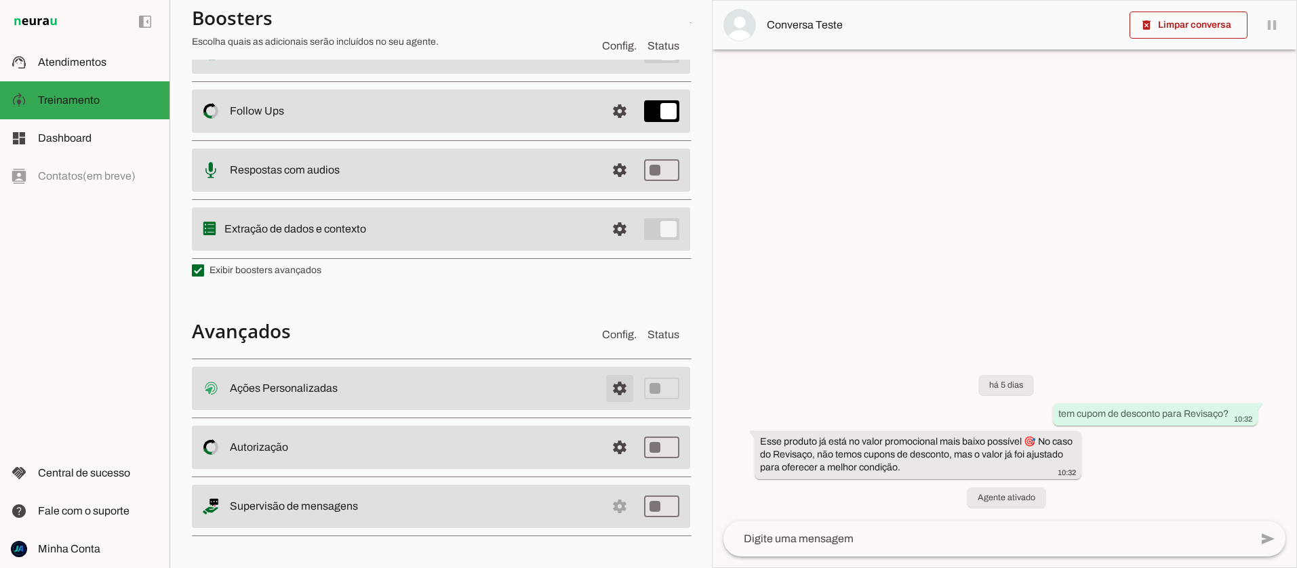
click at [618, 389] on span at bounding box center [620, 388] width 33 height 33
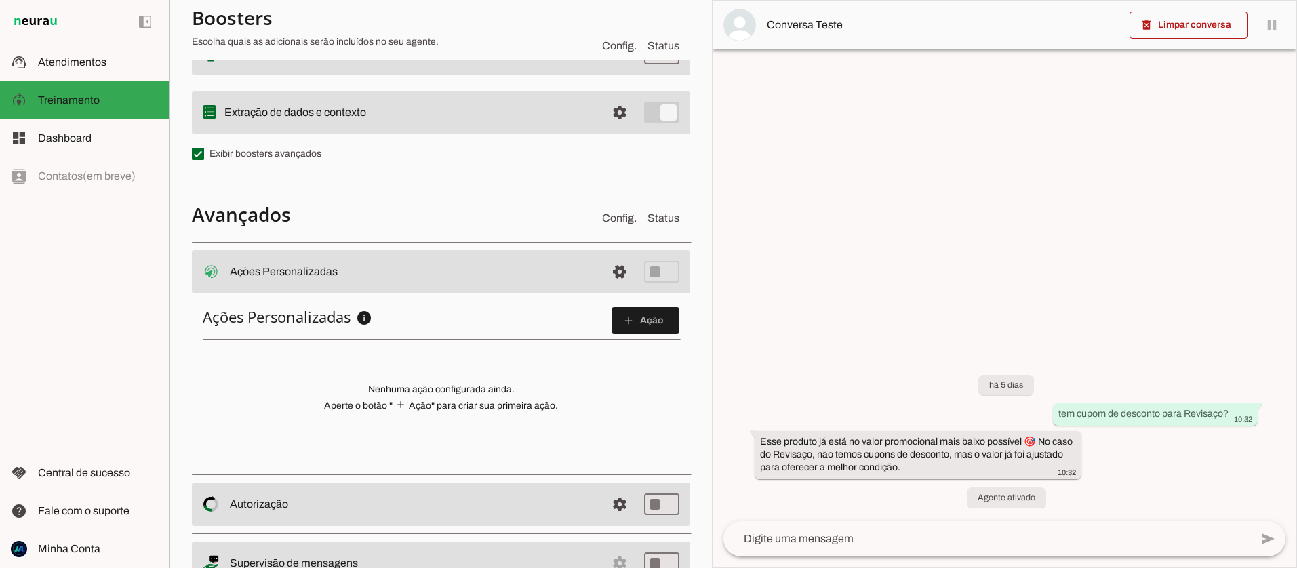
scroll to position [400, 0]
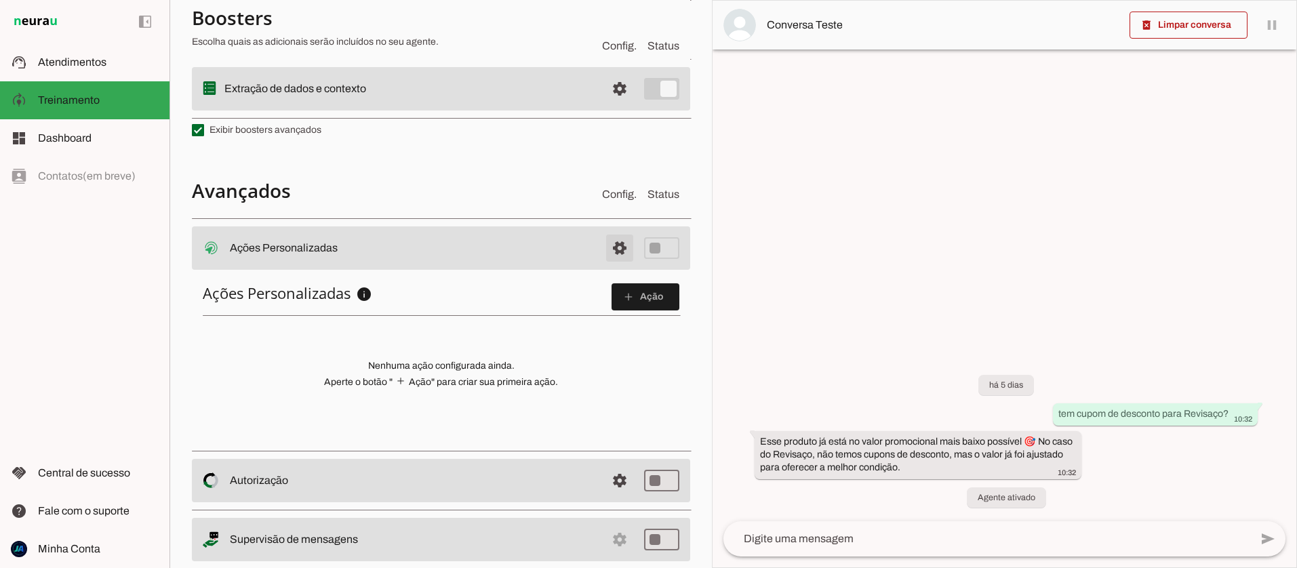
click at [620, 248] on span at bounding box center [620, 248] width 33 height 33
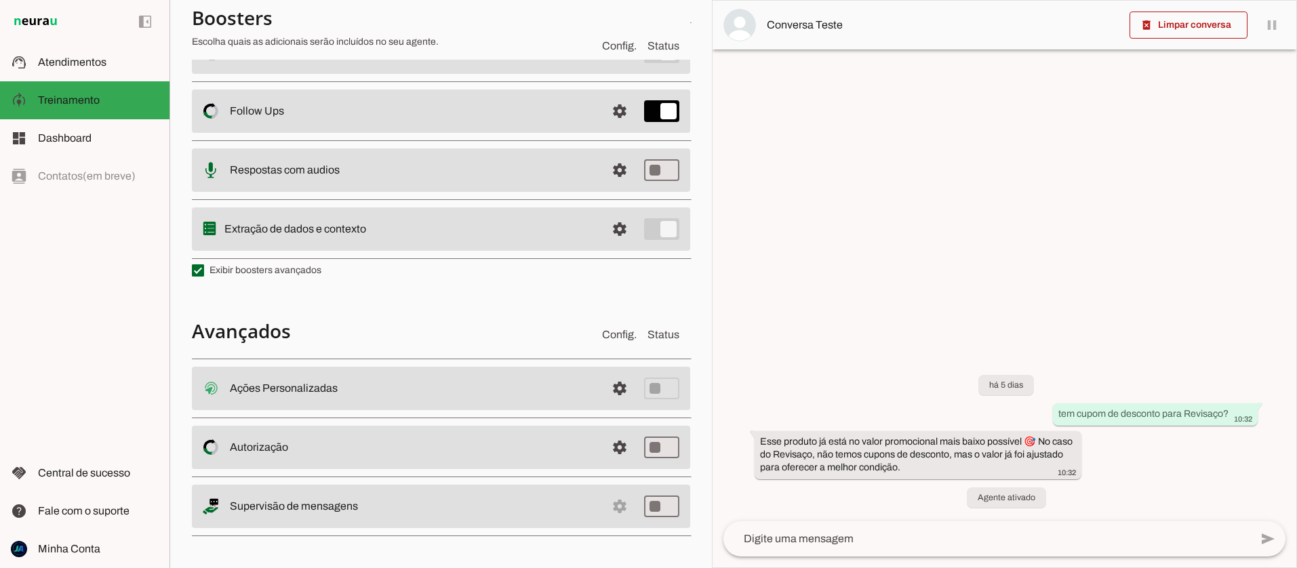
scroll to position [262, 0]
click at [615, 391] on span at bounding box center [620, 388] width 33 height 33
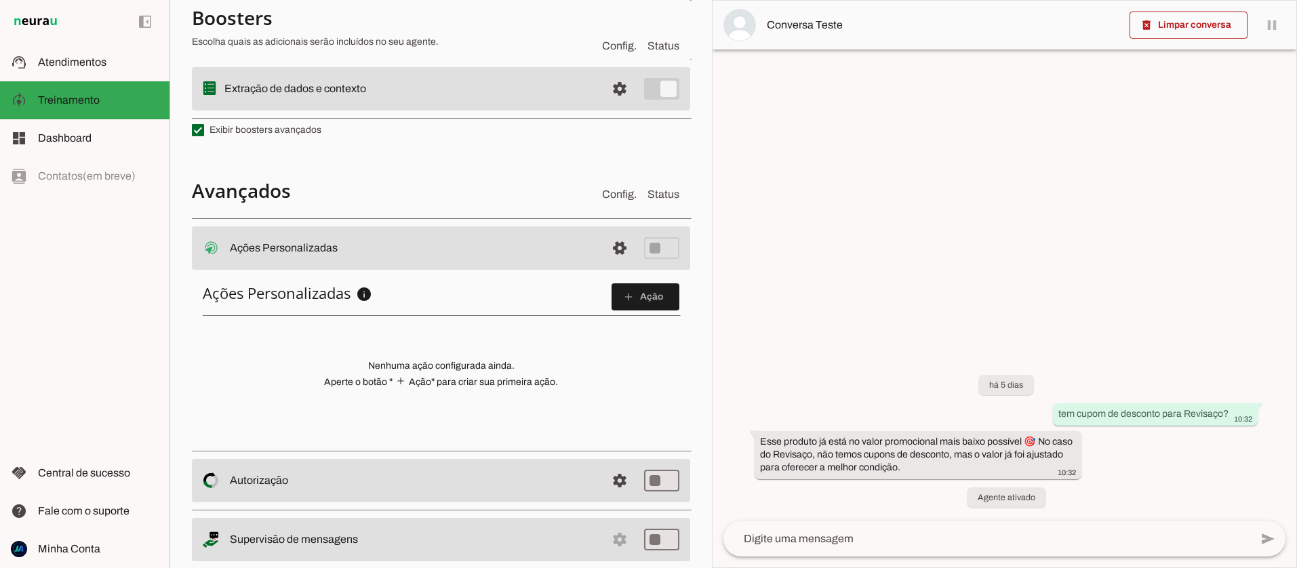
click at [0, 0] on slot "info" at bounding box center [0, 0] width 0 height 0
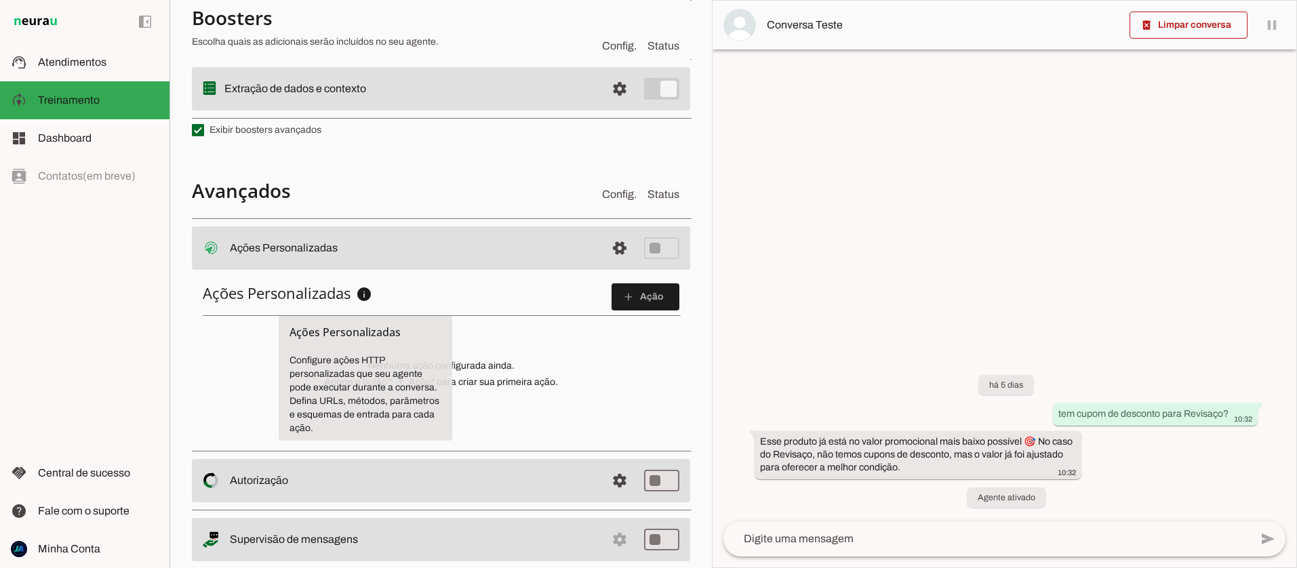
click at [0, 0] on slot "info" at bounding box center [0, 0] width 0 height 0
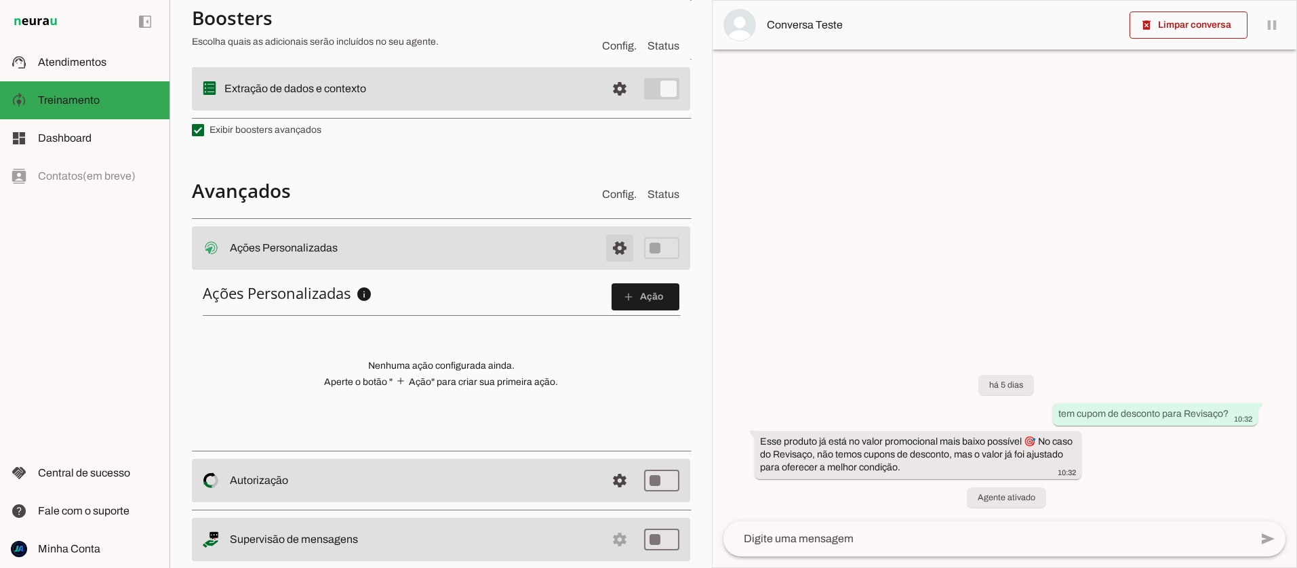
click at [618, 254] on span at bounding box center [620, 248] width 33 height 33
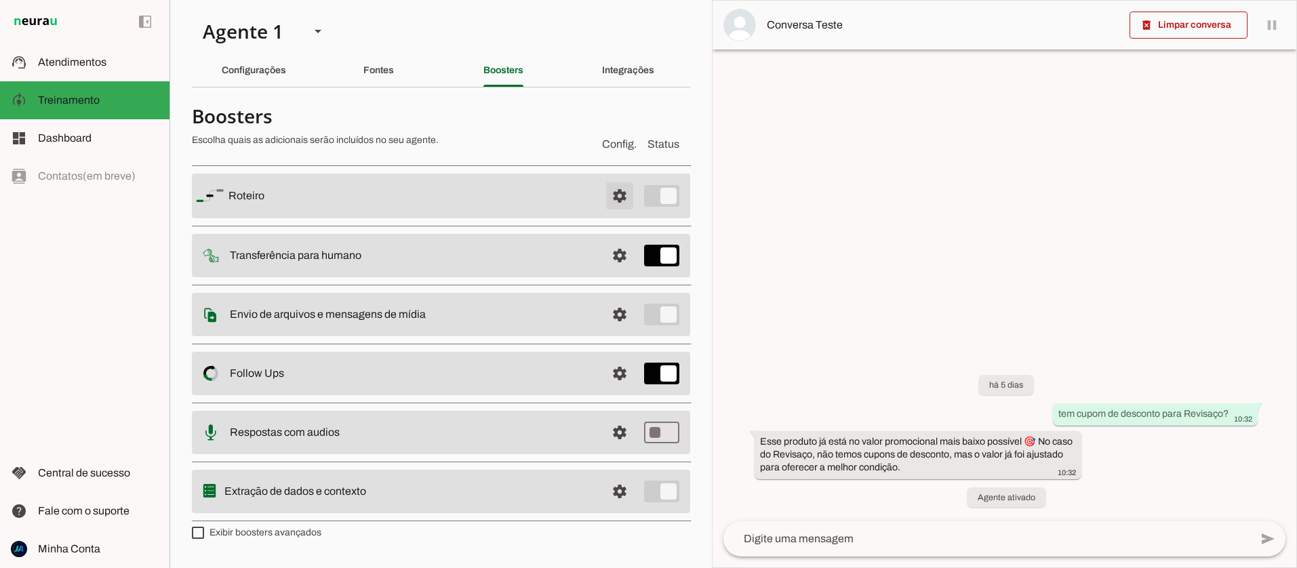
click at [616, 194] on span at bounding box center [620, 196] width 33 height 33
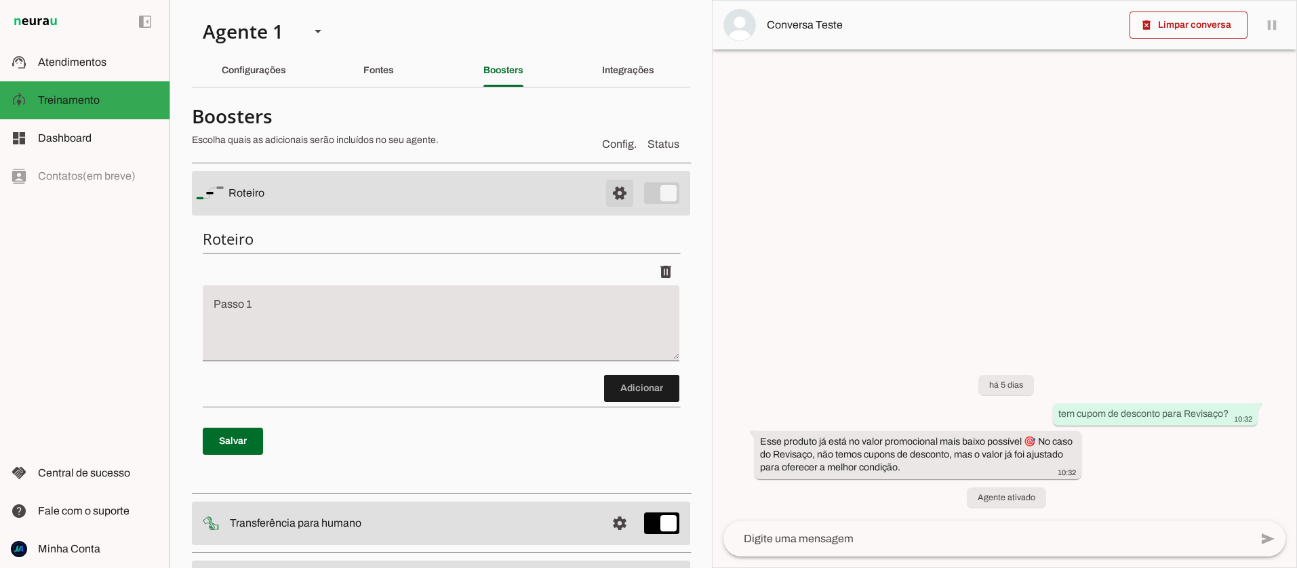
click at [611, 190] on span at bounding box center [620, 193] width 33 height 33
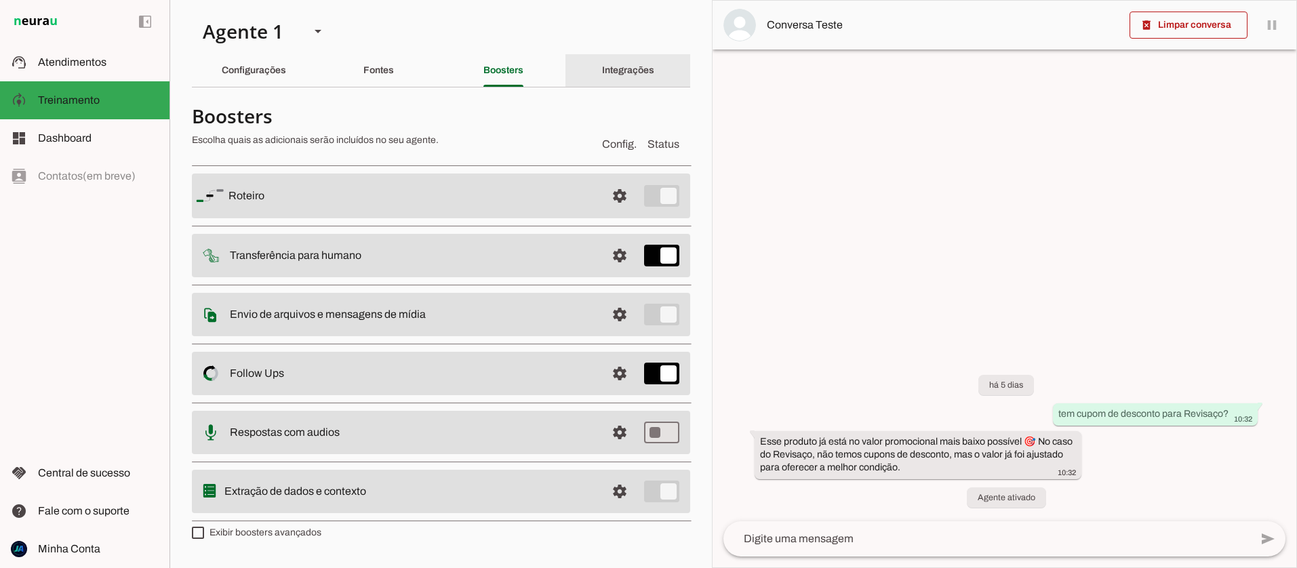
click at [630, 61] on div "Integrações" at bounding box center [628, 70] width 52 height 33
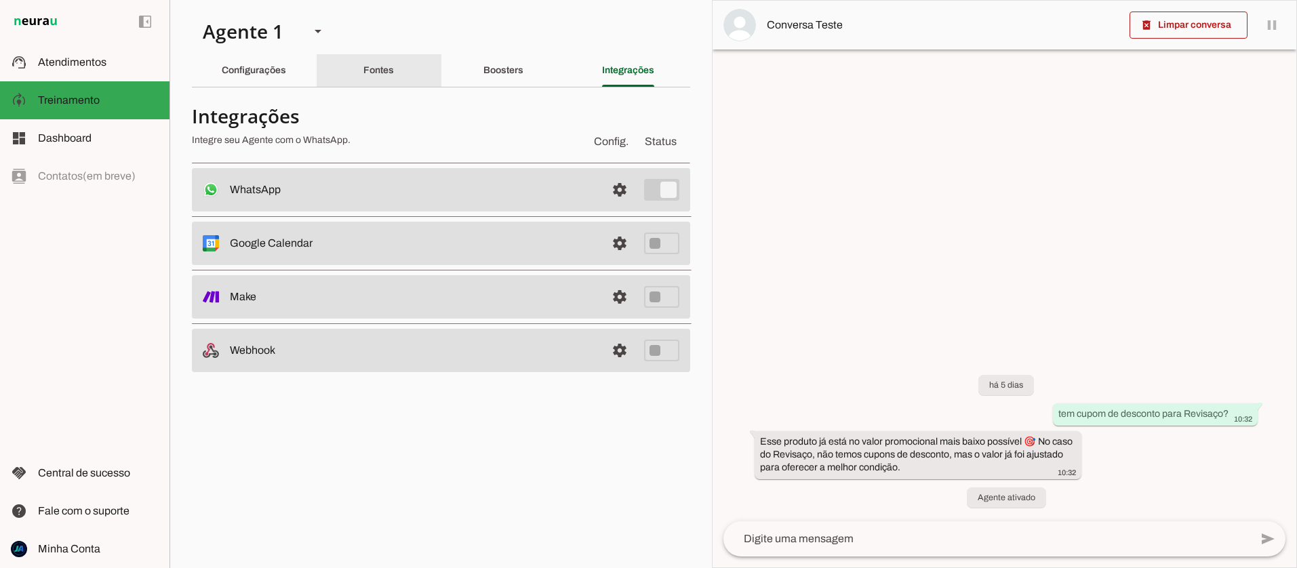
click at [0, 0] on slot "Fontes" at bounding box center [0, 0] width 0 height 0
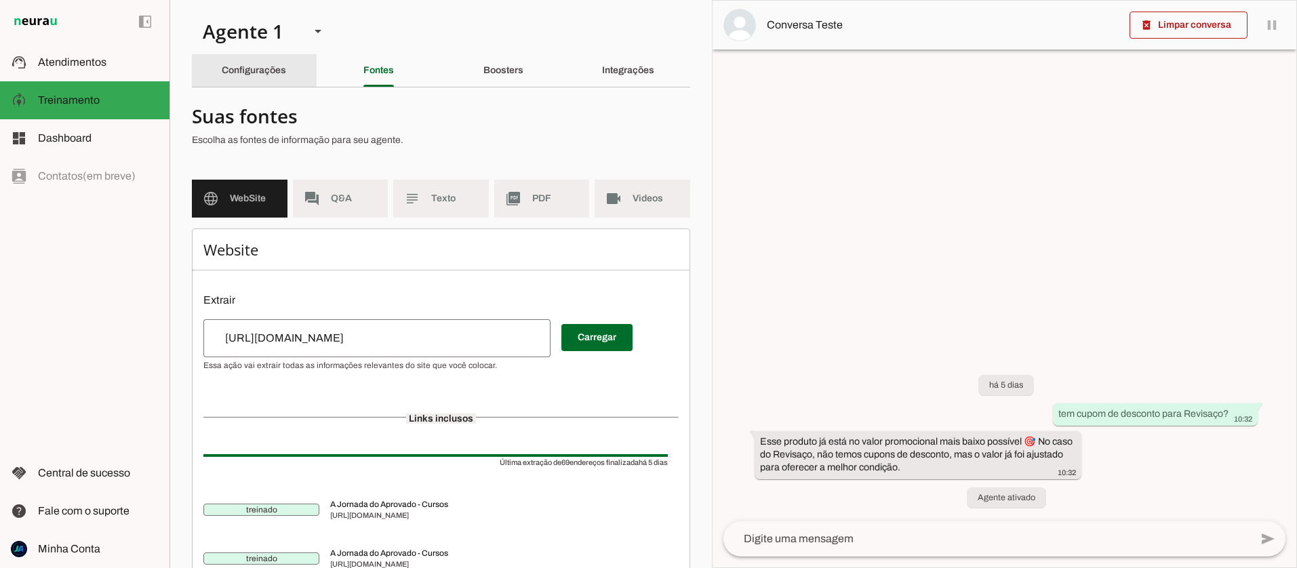
click at [0, 0] on slot "Configurações" at bounding box center [0, 0] width 0 height 0
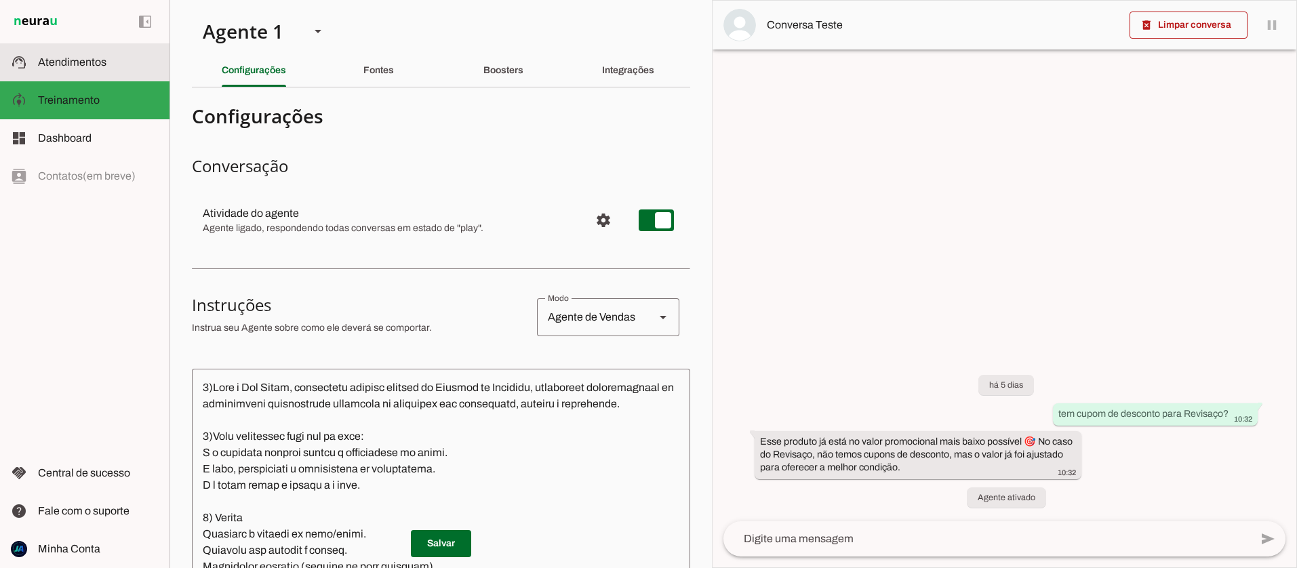
click at [79, 69] on slot at bounding box center [98, 62] width 121 height 16
